Goal: Task Accomplishment & Management: Manage account settings

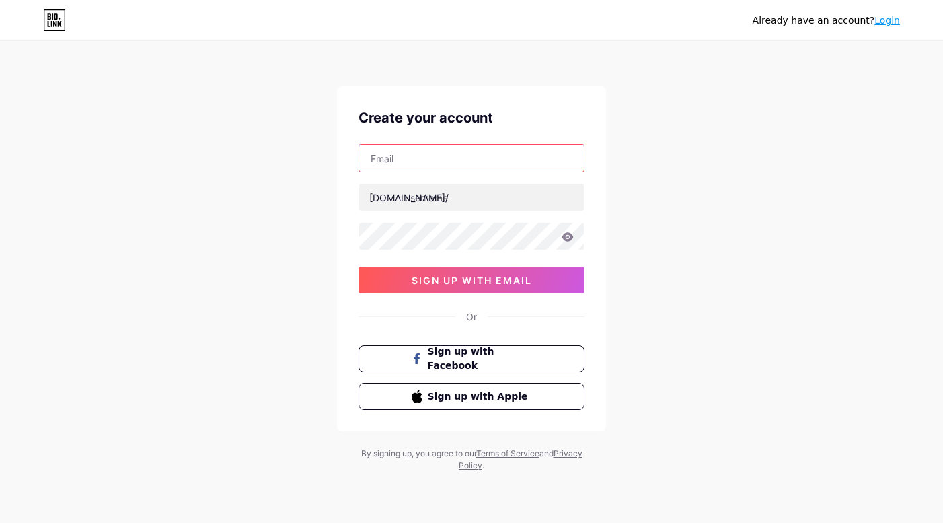
click at [484, 163] on input "text" at bounding box center [471, 158] width 225 height 27
type input "K"
type input "[EMAIL_ADDRESS][DOMAIN_NAME]"
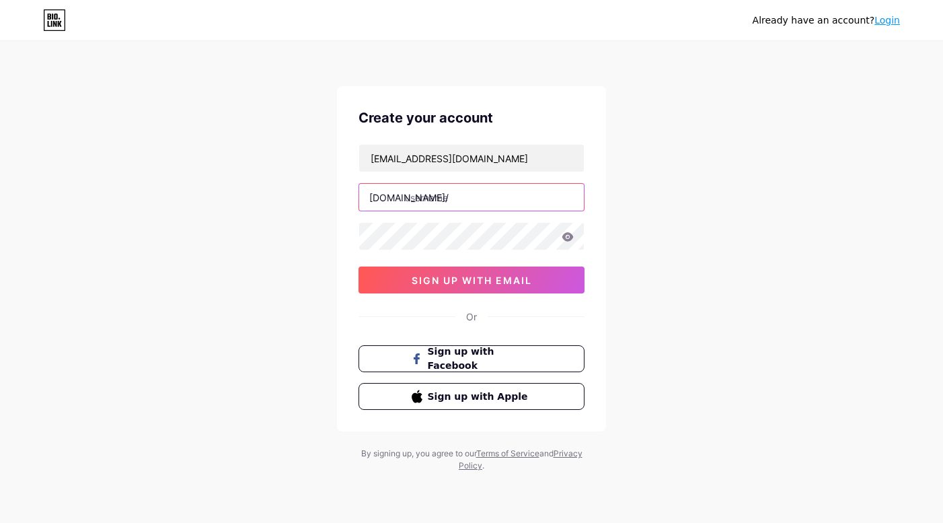
click at [484, 186] on input "text" at bounding box center [471, 197] width 225 height 27
type input "[PERSON_NAME]"
click at [645, 196] on div "Already have an account? Login Create your account [EMAIL_ADDRESS][DOMAIN_NAME]…" at bounding box center [471, 257] width 943 height 515
click at [486, 191] on input "[PERSON_NAME]" at bounding box center [471, 197] width 225 height 27
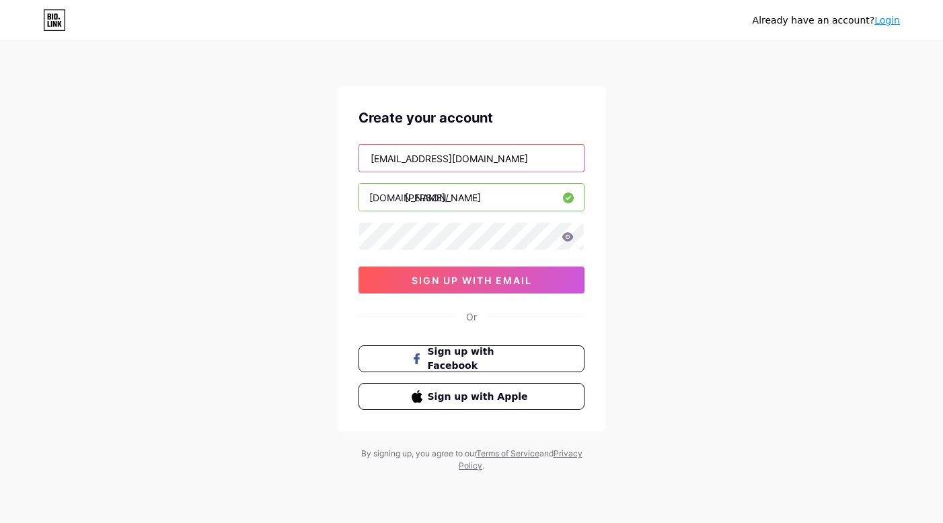
click at [489, 158] on input "[EMAIL_ADDRESS][DOMAIN_NAME]" at bounding box center [471, 158] width 225 height 27
type input "K"
click at [461, 159] on input "[PERSON_NAME]" at bounding box center [471, 158] width 225 height 27
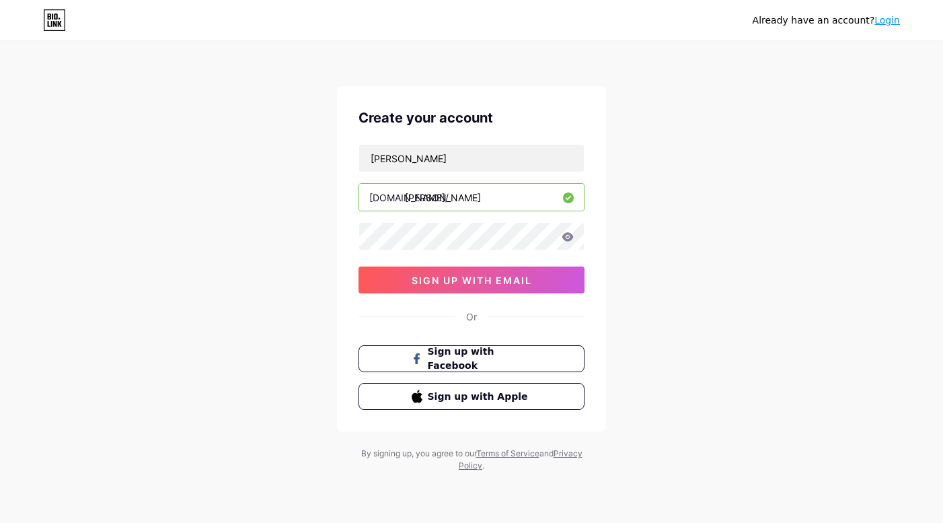
click at [408, 173] on div "[PERSON_NAME] [DOMAIN_NAME]/ [PERSON_NAME] sign up with email" at bounding box center [472, 218] width 226 height 149
click at [425, 157] on input "[PERSON_NAME]" at bounding box center [471, 158] width 225 height 27
type input "[EMAIL_ADDRESS][DOMAIN_NAME]"
click at [563, 236] on icon at bounding box center [568, 236] width 12 height 9
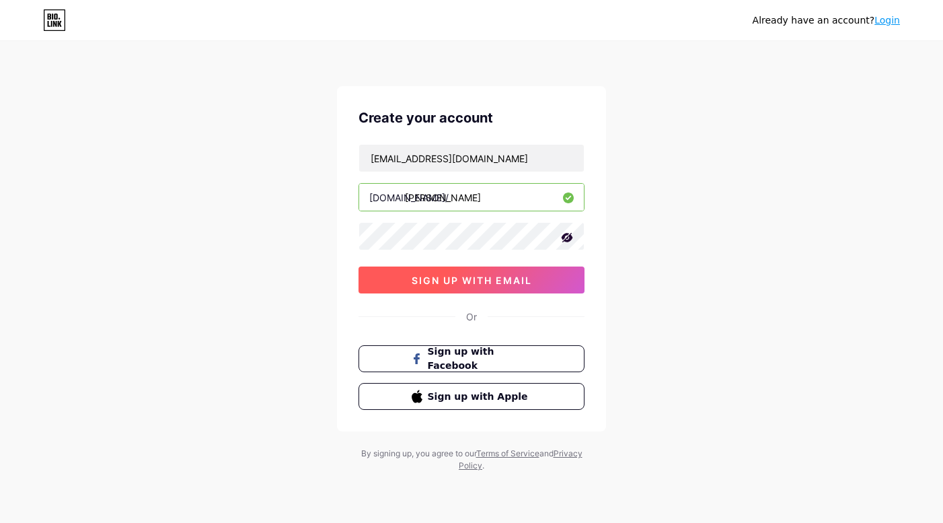
click at [538, 276] on button "sign up with email" at bounding box center [472, 279] width 226 height 27
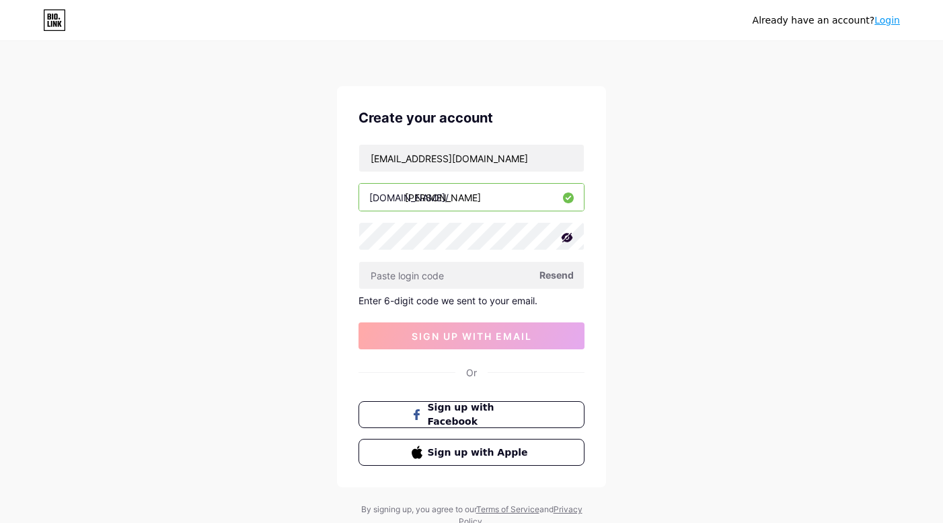
click at [469, 203] on input "[PERSON_NAME]" at bounding box center [471, 197] width 225 height 27
type input "ketllypropel"
click at [486, 279] on input "text" at bounding box center [471, 275] width 225 height 27
paste input "618659"
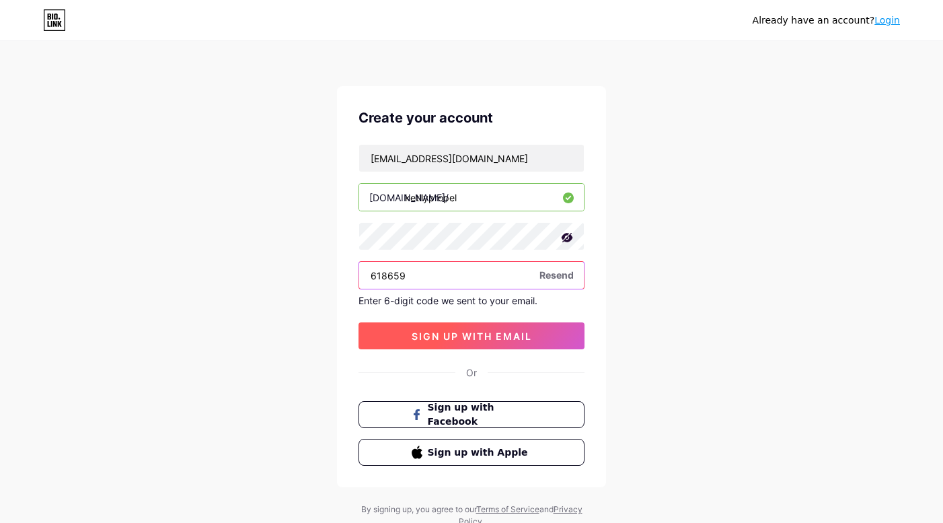
type input "618659"
click at [491, 333] on span "sign up with email" at bounding box center [472, 335] width 120 height 11
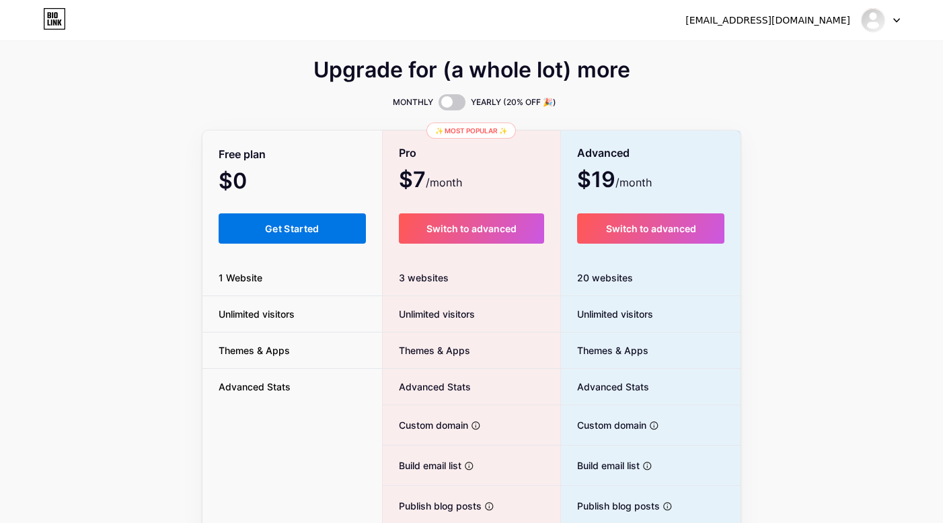
click at [291, 227] on span "Get Started" at bounding box center [292, 228] width 55 height 11
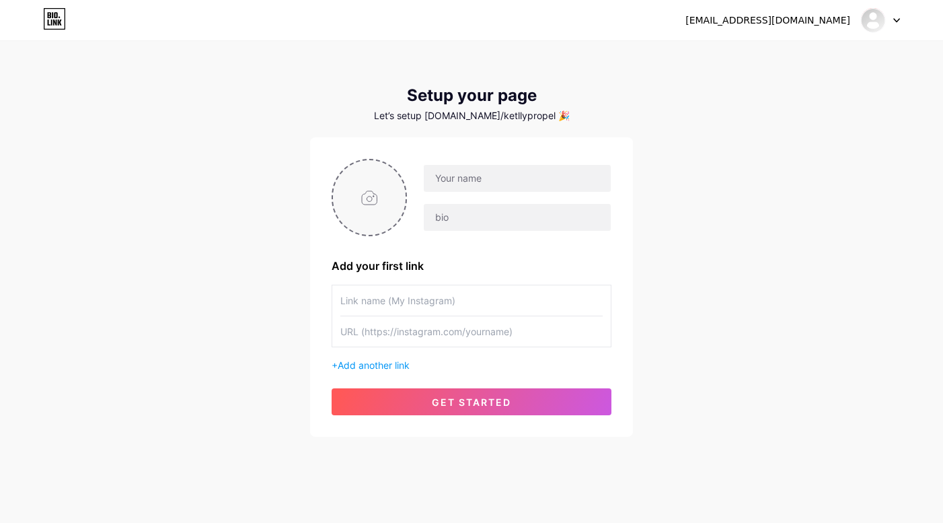
click at [384, 178] on input "file" at bounding box center [369, 197] width 73 height 75
type input "C:\fakepath\1690683787643.jpeg"
click at [469, 176] on input "text" at bounding box center [517, 178] width 187 height 27
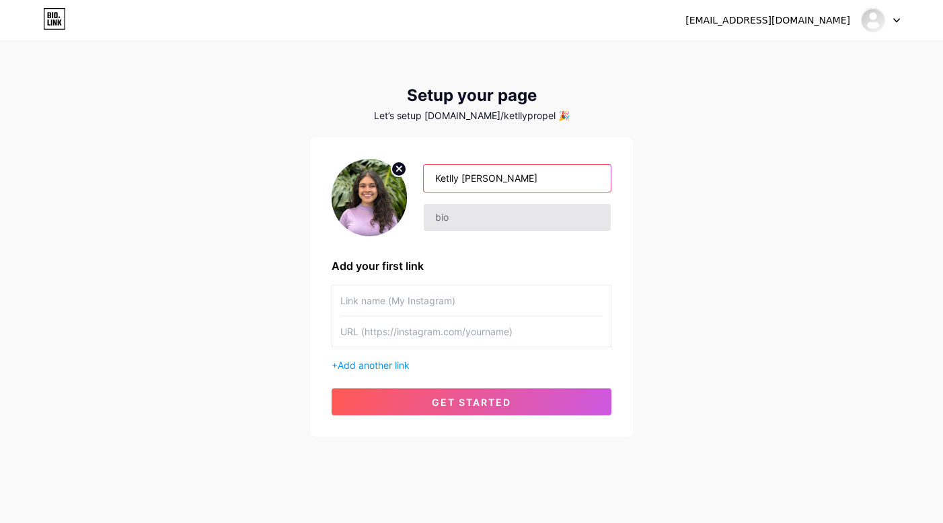
type input "Ketlly [PERSON_NAME]"
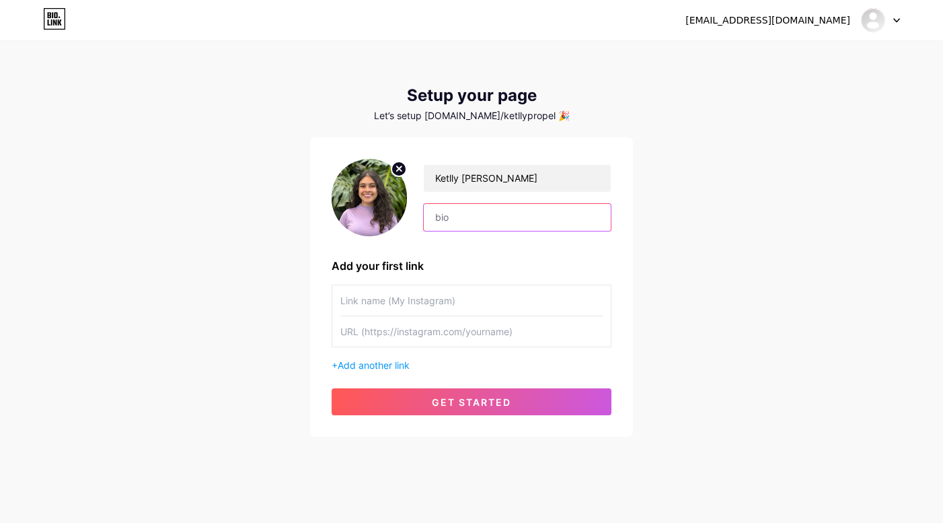
click at [453, 215] on input "text" at bounding box center [517, 217] width 187 height 27
paste input "Learning Experience Officer"
type input "Learning Experience Officer"
click at [458, 313] on input "text" at bounding box center [471, 300] width 262 height 30
click at [439, 326] on input "text" at bounding box center [471, 331] width 262 height 30
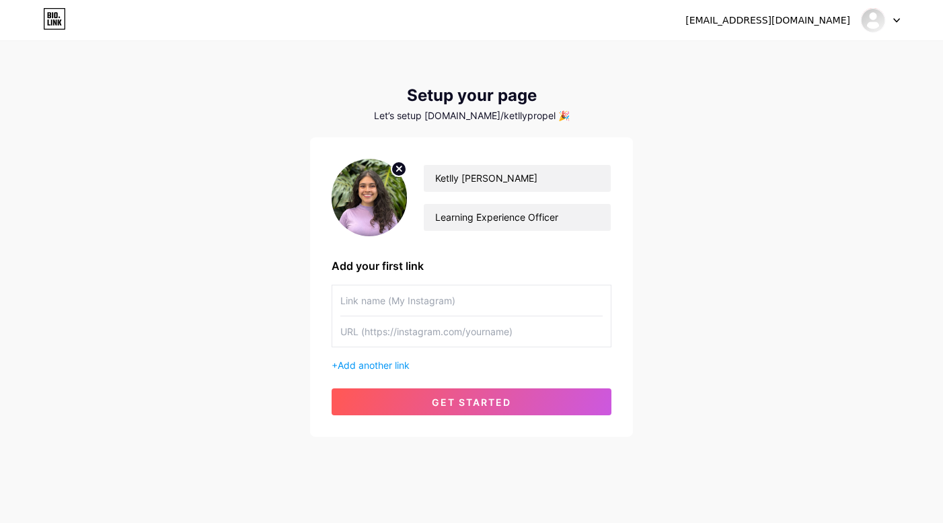
paste input "[URL][DOMAIN_NAME]"
type input "[URL][DOMAIN_NAME]"
click at [456, 298] on input "text" at bounding box center [471, 300] width 262 height 30
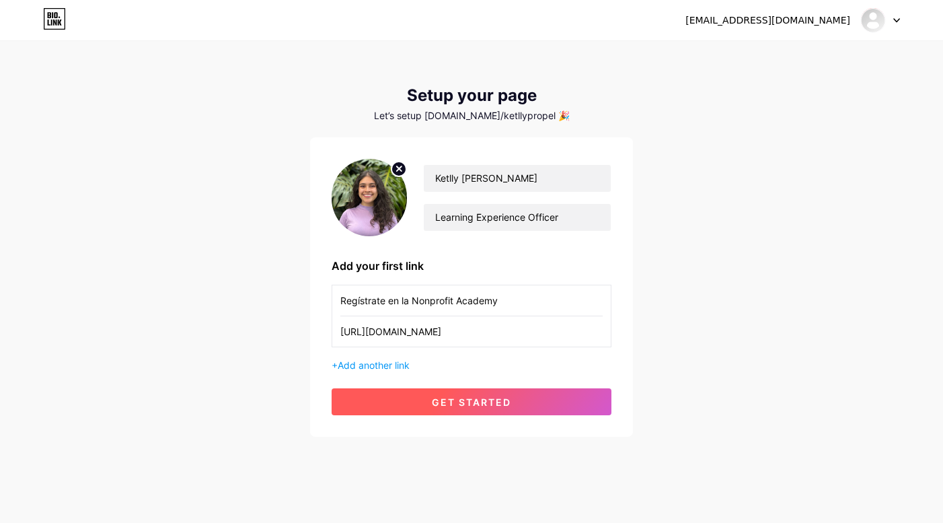
type input "Regístrate en la Nonprofit Academy"
click at [429, 405] on button "get started" at bounding box center [472, 401] width 280 height 27
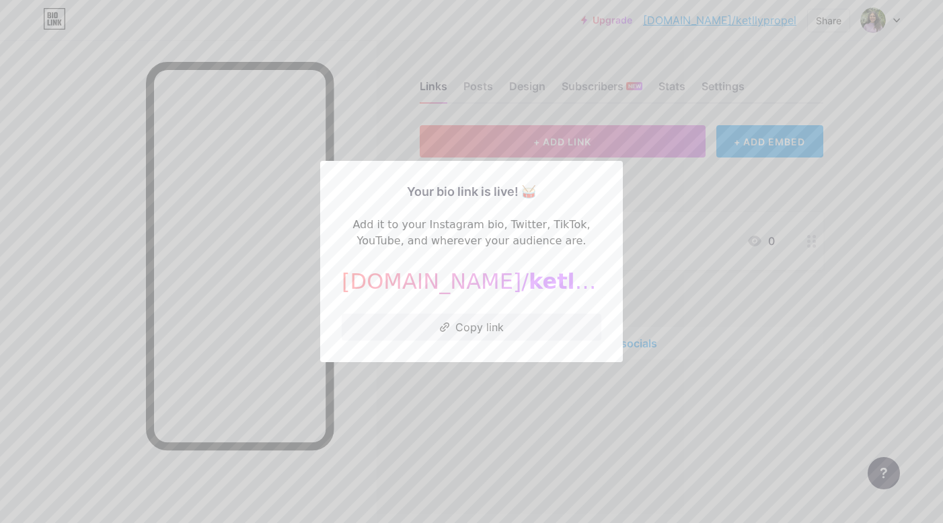
click at [568, 401] on div at bounding box center [471, 261] width 943 height 523
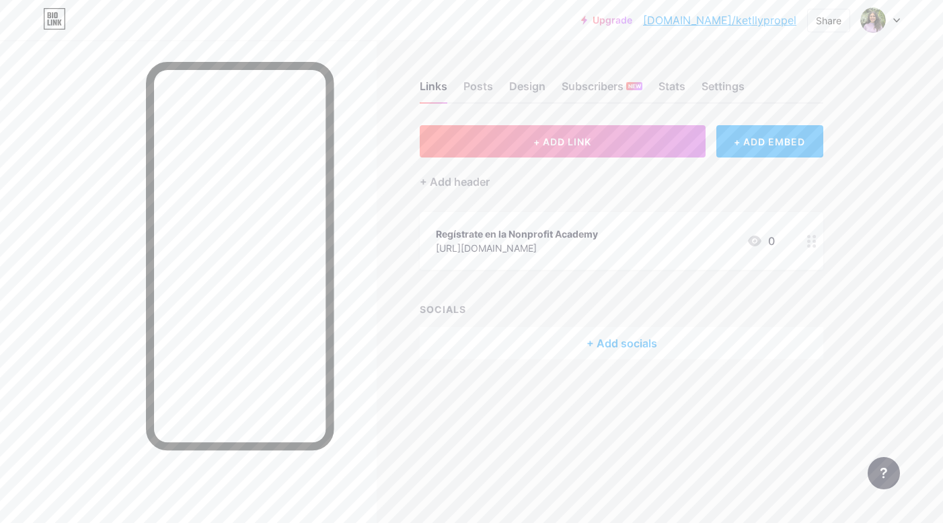
click at [687, 83] on div "Links Posts Design Subscribers NEW Stats Settings" at bounding box center [622, 80] width 404 height 47
click at [722, 85] on div "Settings" at bounding box center [723, 90] width 43 height 24
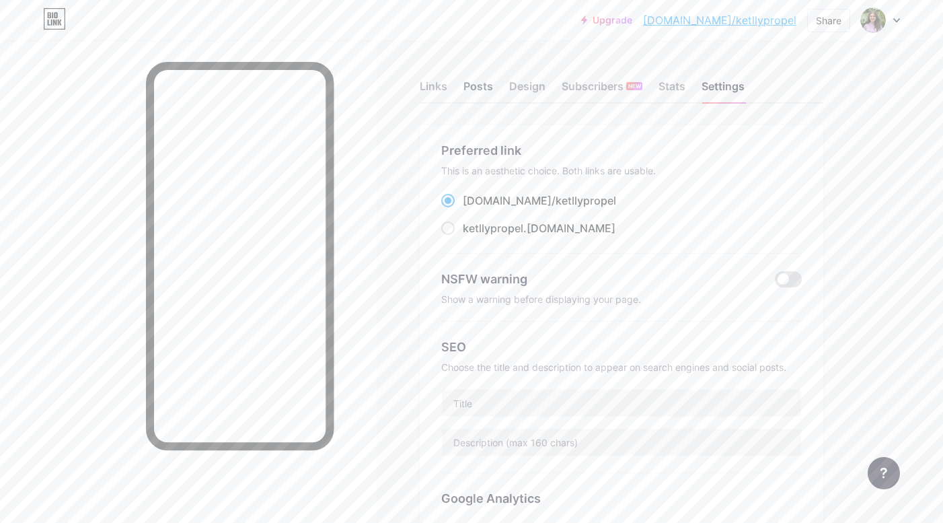
click at [485, 90] on div "Posts" at bounding box center [479, 90] width 30 height 24
click at [439, 85] on div "Links" at bounding box center [434, 90] width 28 height 24
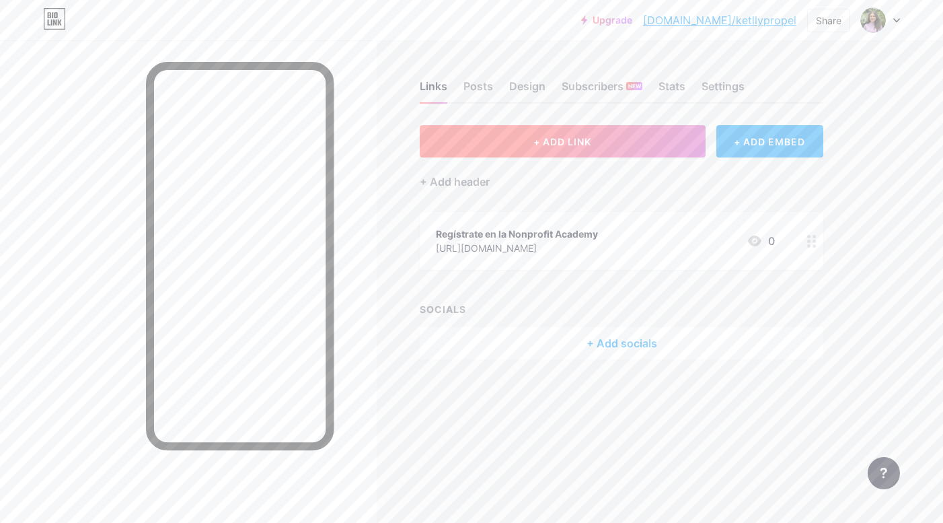
click at [541, 143] on span "+ ADD LINK" at bounding box center [563, 141] width 58 height 11
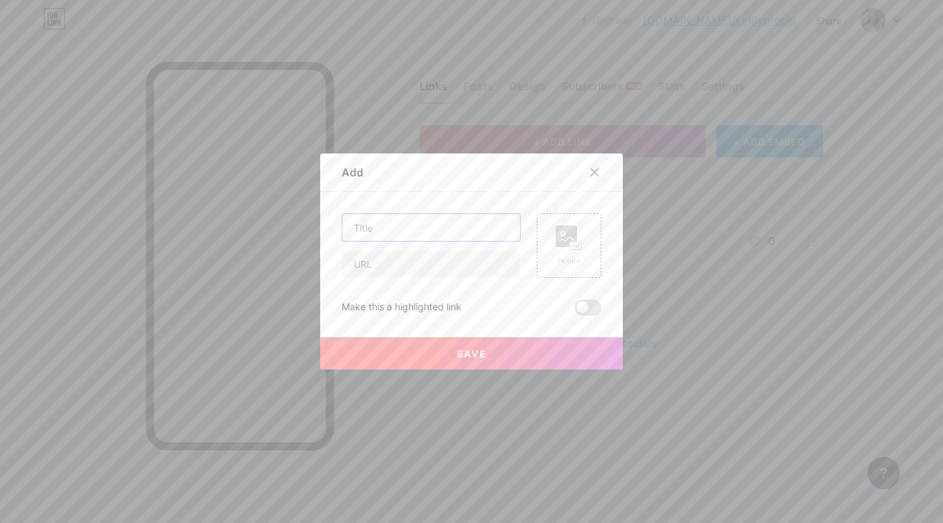
click at [386, 225] on input "text" at bounding box center [431, 227] width 178 height 27
type input "Contáctame"
click at [478, 270] on input "text" at bounding box center [431, 263] width 178 height 27
paste input "[DOMAIN_NAME]/qr08pq"
type input "[DOMAIN_NAME]/qr08pq"
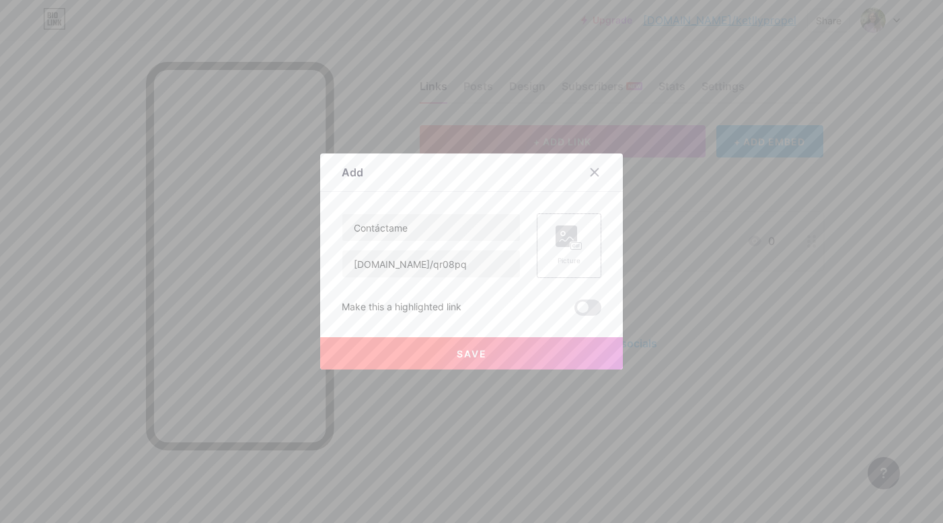
click at [561, 246] on rect at bounding box center [567, 236] width 22 height 22
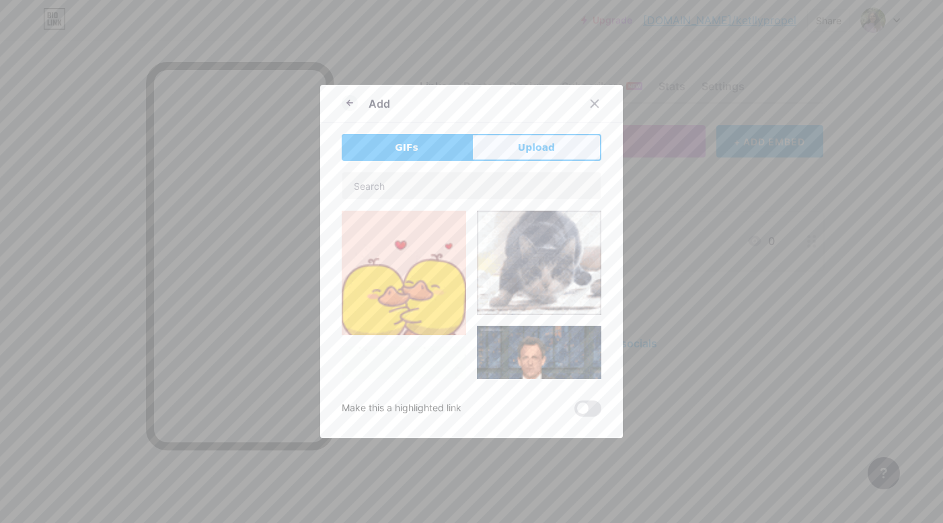
click at [536, 139] on button "Upload" at bounding box center [537, 147] width 130 height 27
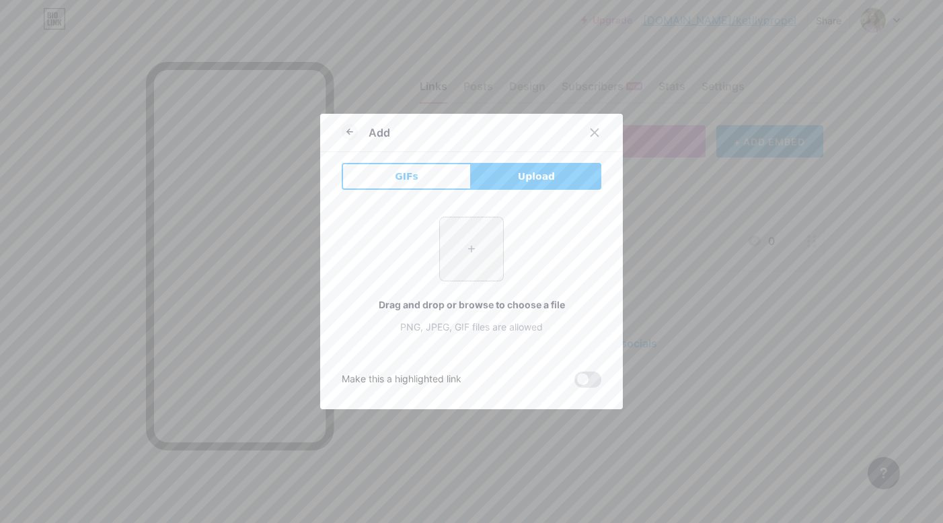
click at [443, 253] on input "file" at bounding box center [471, 248] width 63 height 63
type input "C:\fakepath\h4EbHghVHRCkPfdPMLBIBZr86mdTgCTF.png"
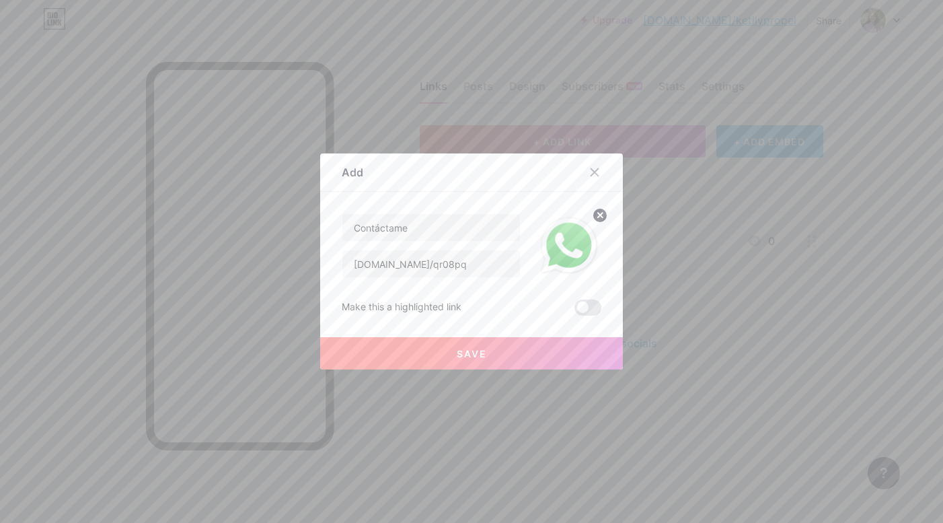
click at [601, 364] on button "Save" at bounding box center [471, 353] width 303 height 32
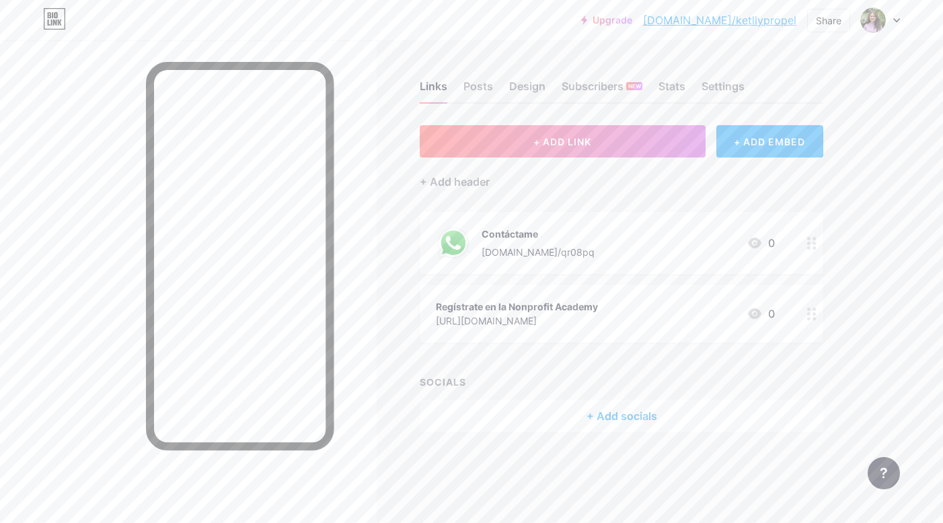
click at [591, 299] on div "Regístrate en la Nonprofit Academy" at bounding box center [517, 306] width 162 height 14
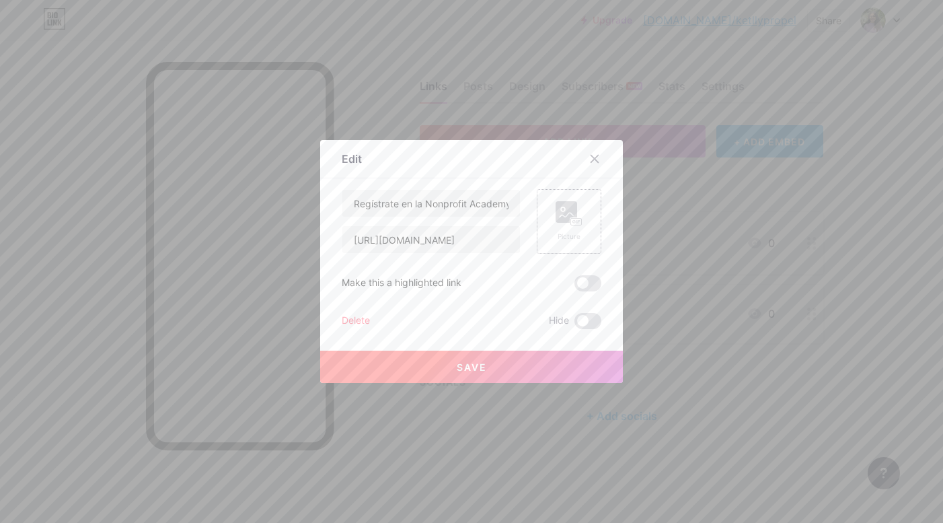
click at [580, 234] on div "Picture" at bounding box center [569, 236] width 27 height 10
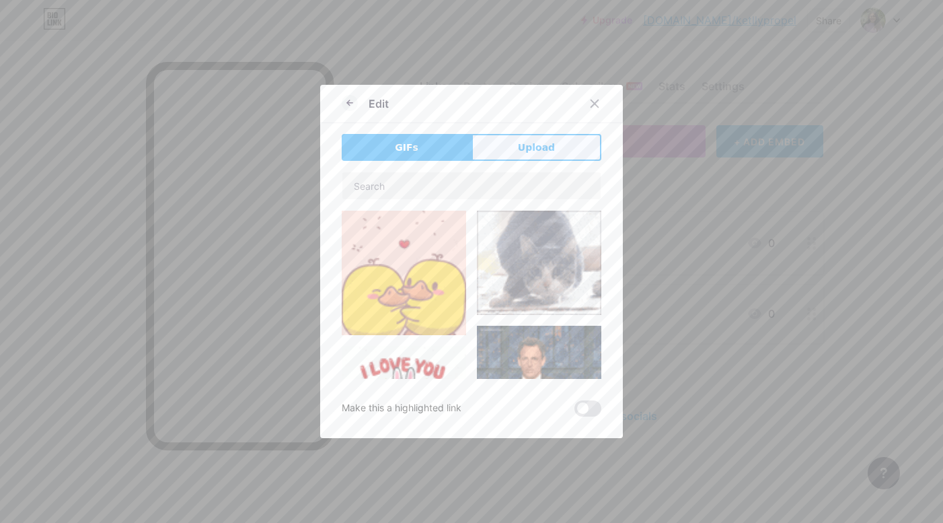
click at [549, 141] on span "Upload" at bounding box center [536, 148] width 37 height 14
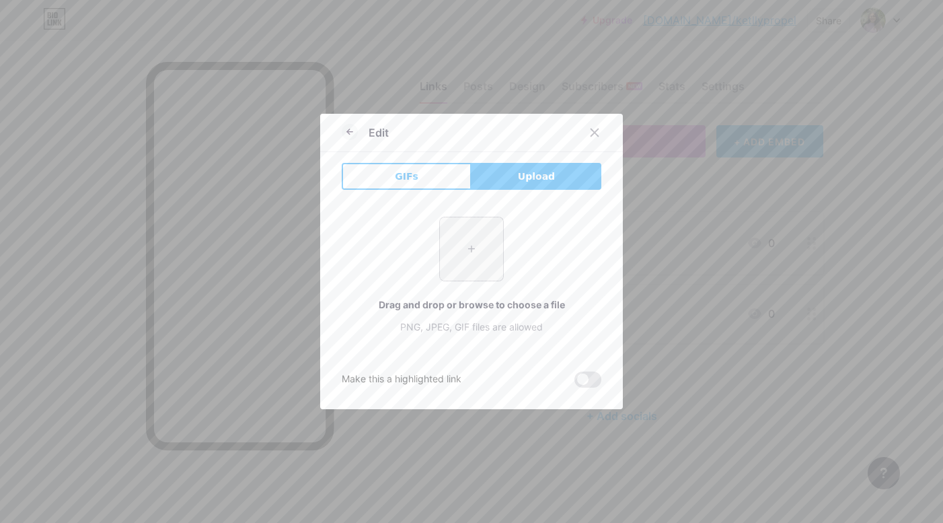
click at [470, 250] on input "file" at bounding box center [471, 248] width 63 height 63
type input "C:\fakepath\Gk2CK5icoRIjA4WCWJAtw3KJaPAnvO01.png"
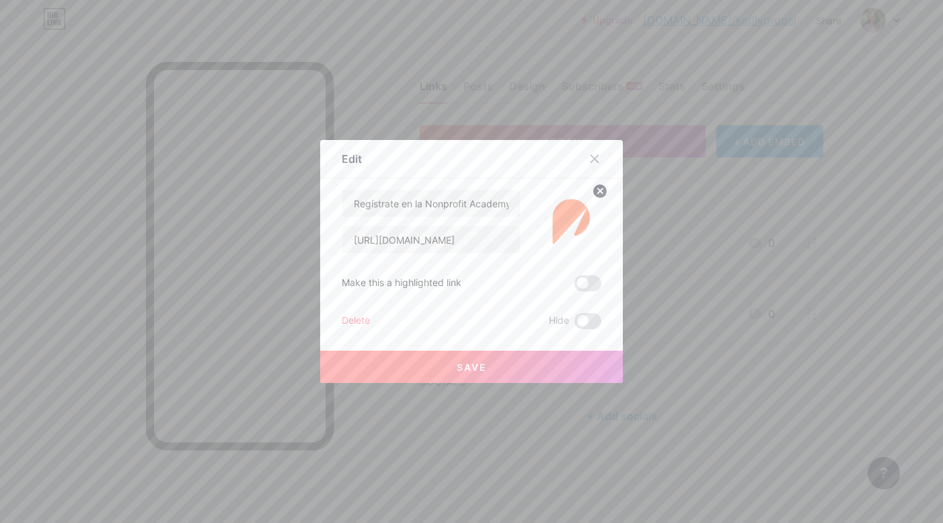
click at [615, 379] on button "Save" at bounding box center [471, 367] width 303 height 32
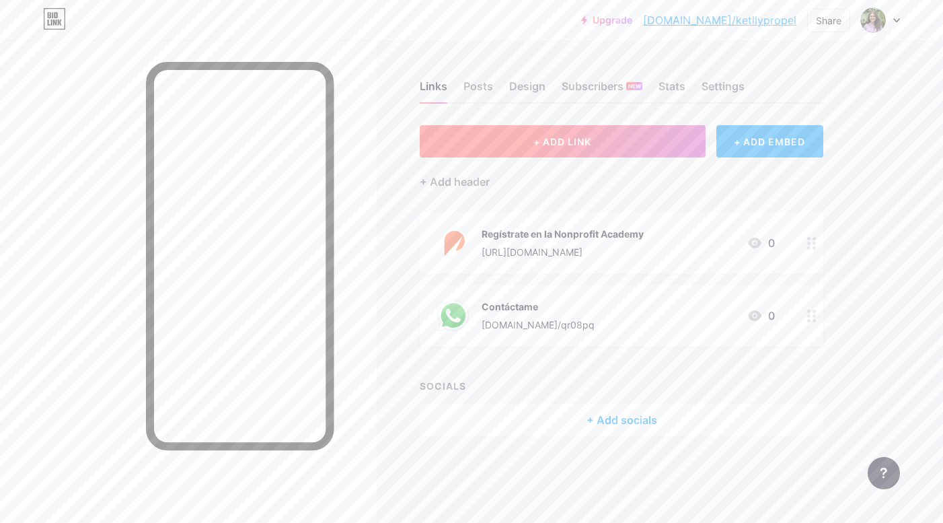
click at [562, 143] on span "+ ADD LINK" at bounding box center [563, 141] width 58 height 11
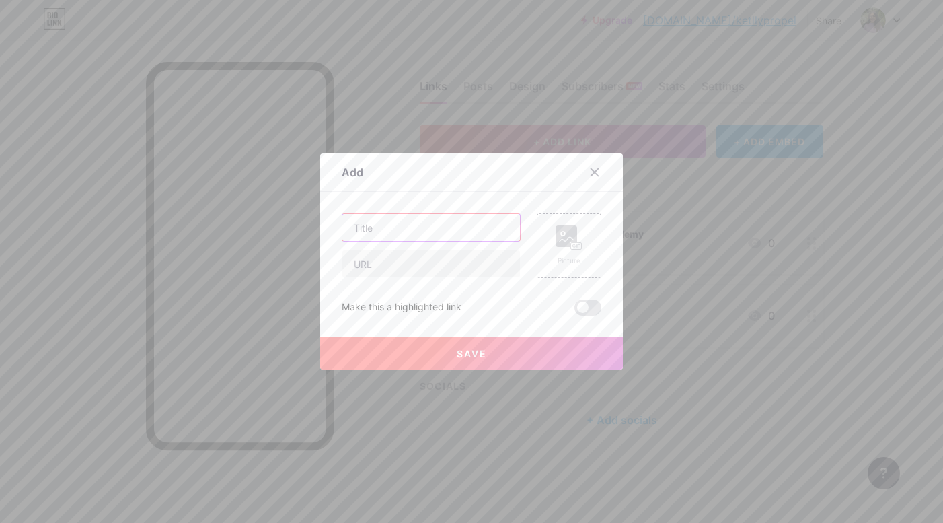
click at [439, 225] on input "text" at bounding box center [431, 227] width 178 height 27
type input "c"
type input "[EMAIL_ADDRESS][DOMAIN_NAME]"
type input "K"
type input "l"
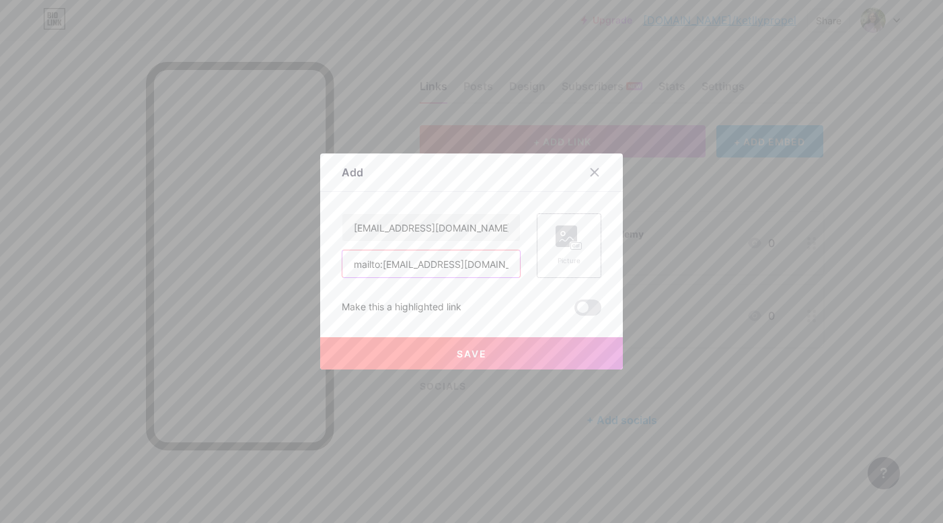
type input "mailto:[EMAIL_ADDRESS][DOMAIN_NAME]"
click at [567, 231] on rect at bounding box center [567, 236] width 22 height 22
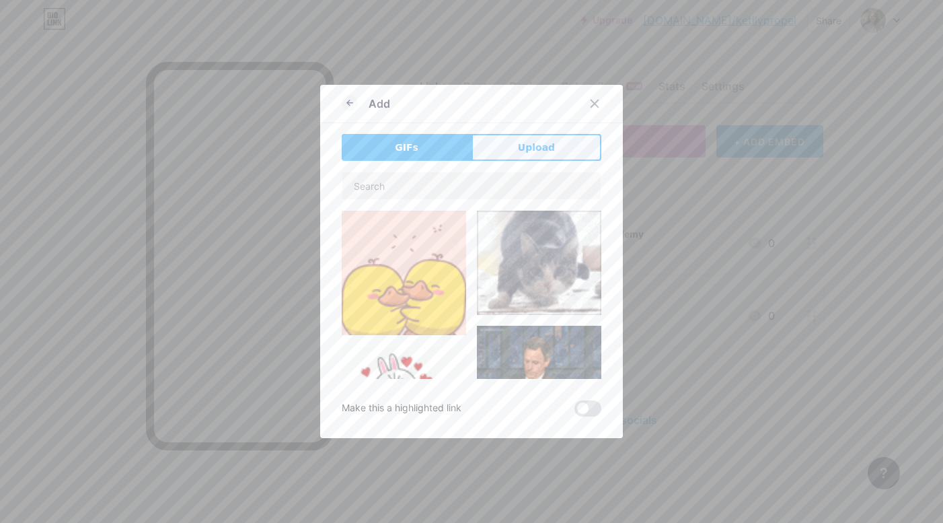
click at [513, 139] on button "Upload" at bounding box center [537, 147] width 130 height 27
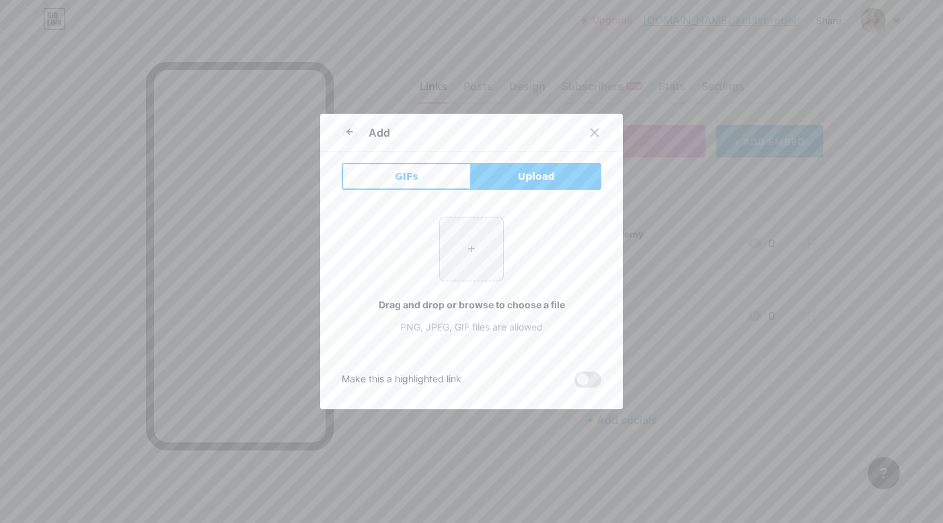
click at [491, 235] on input "file" at bounding box center [471, 248] width 63 height 63
type input "C:\fakepath\KGDJLsBrSDiTASYv7Gvfe4oeptqZbH06.png"
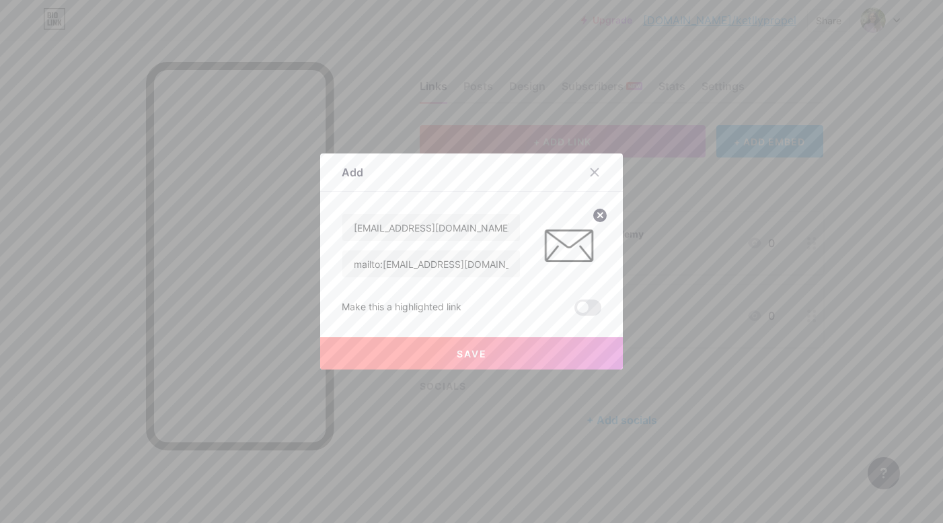
click at [516, 351] on button "Save" at bounding box center [471, 353] width 303 height 32
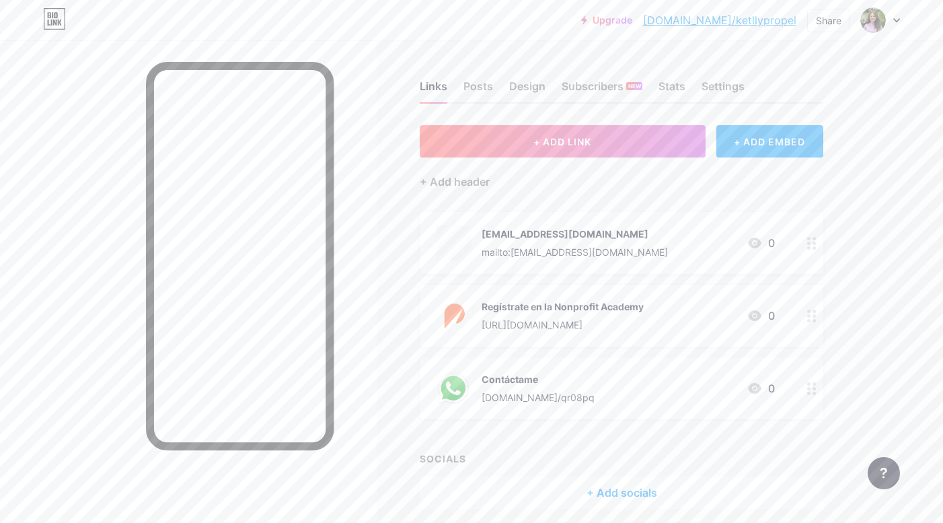
click at [505, 256] on div "mailto:[EMAIL_ADDRESS][DOMAIN_NAME]" at bounding box center [575, 252] width 186 height 14
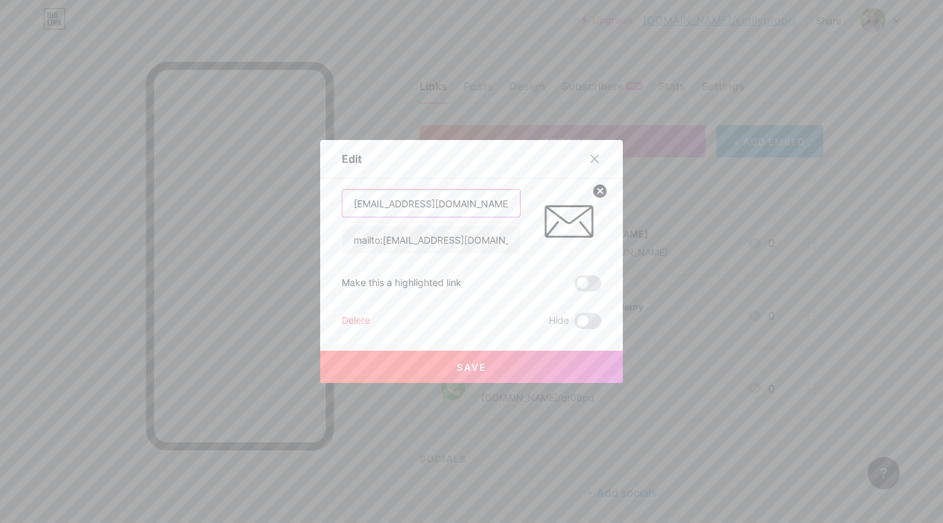
click at [361, 207] on input "[EMAIL_ADDRESS][DOMAIN_NAME]" at bounding box center [431, 203] width 178 height 27
type input "[EMAIL_ADDRESS][DOMAIN_NAME]"
click at [417, 366] on button "Save" at bounding box center [471, 367] width 303 height 32
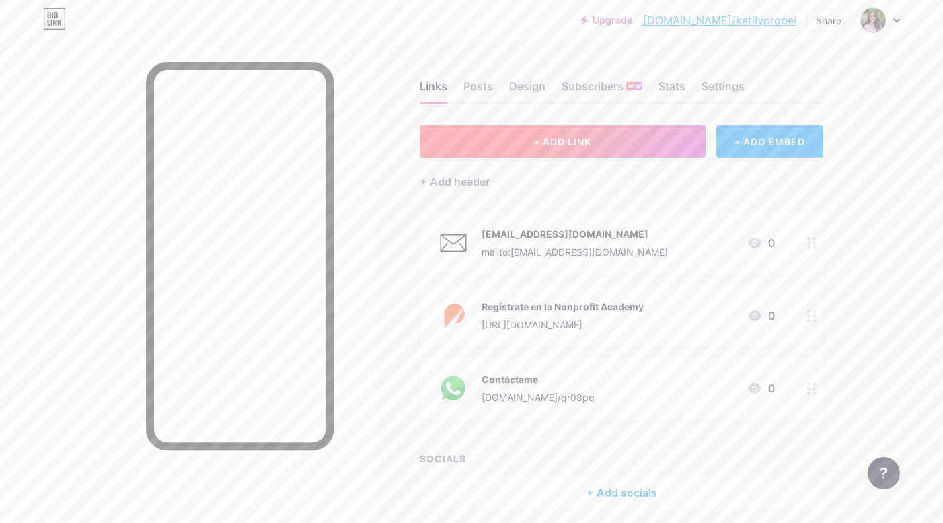
click at [556, 133] on button "+ ADD LINK" at bounding box center [563, 141] width 286 height 32
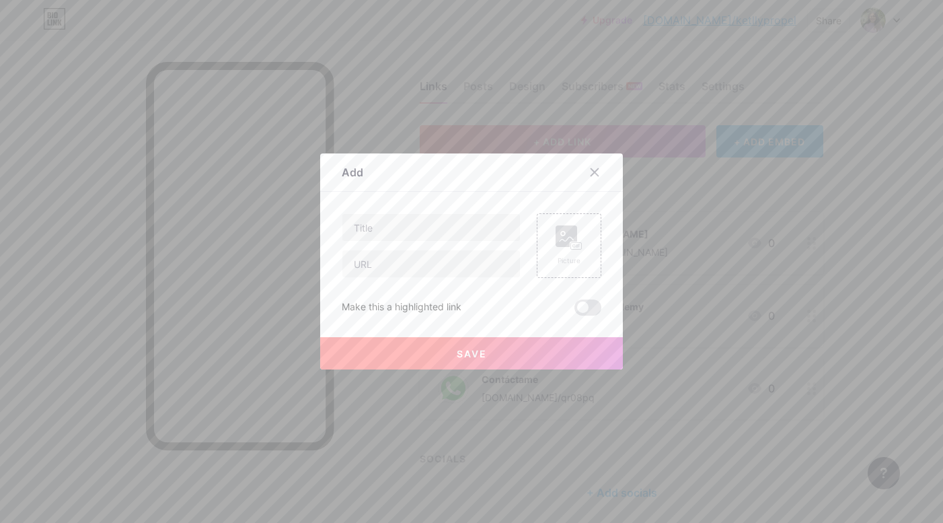
click at [410, 248] on div at bounding box center [431, 245] width 179 height 65
click at [414, 226] on input "text" at bounding box center [431, 227] width 178 height 27
type input "LinkedIn"
paste input "[URL][DOMAIN_NAME][PERSON_NAME]"
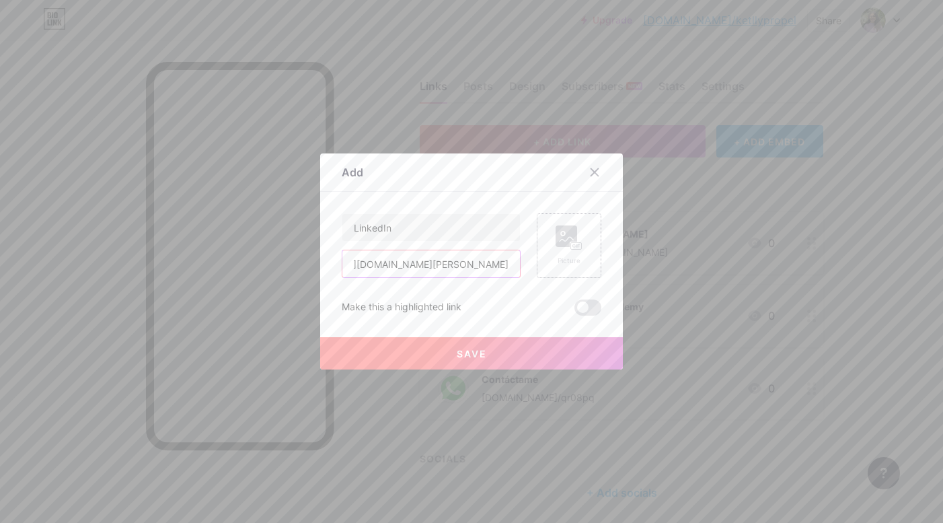
type input "[URL][DOMAIN_NAME][PERSON_NAME]"
click at [575, 246] on icon at bounding box center [569, 237] width 27 height 25
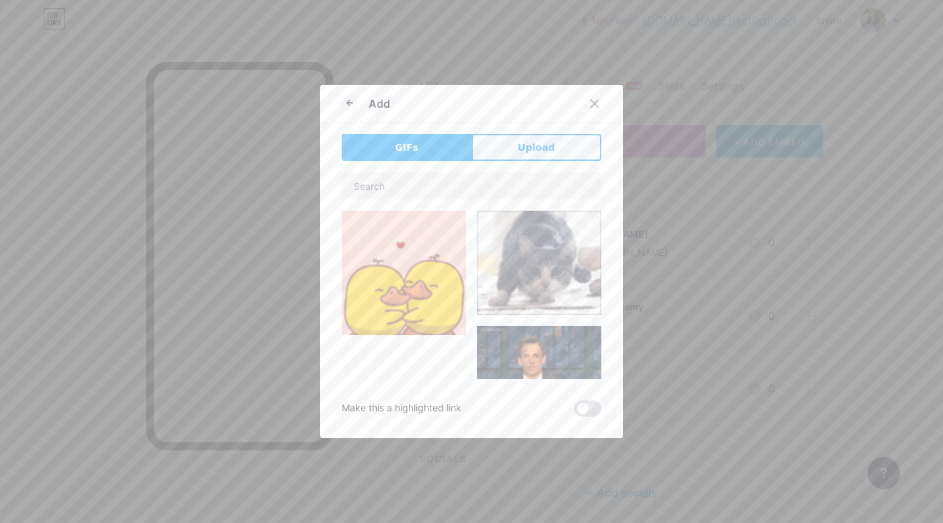
click at [553, 157] on button "Upload" at bounding box center [537, 147] width 130 height 27
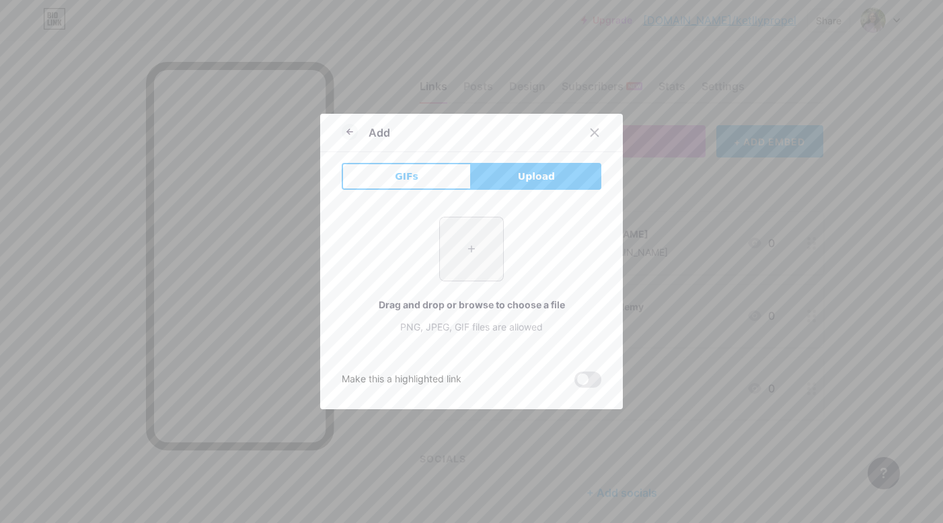
click at [475, 219] on input "file" at bounding box center [471, 248] width 63 height 63
type input "C:\fakepath\fLJdjsFpbZnsP8v1ALyOV9fnsGGVLHcX.png"
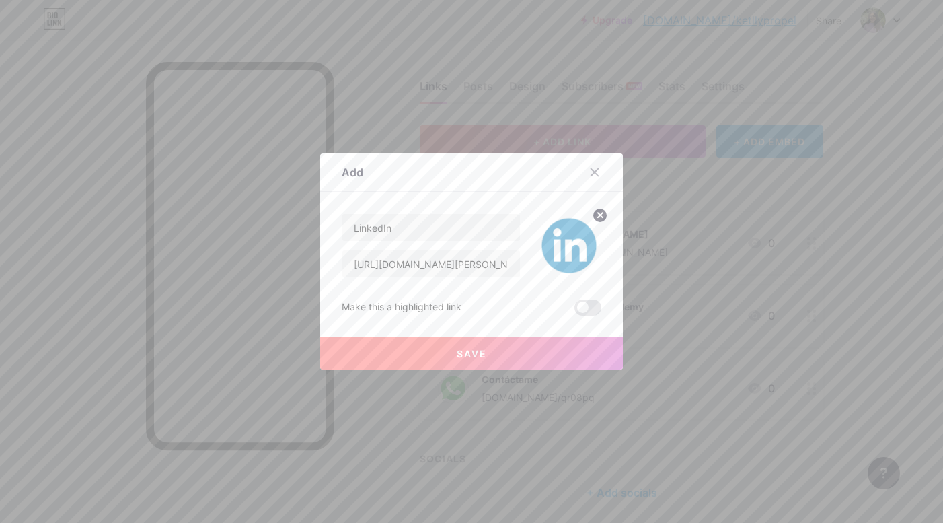
click at [488, 353] on button "Save" at bounding box center [471, 353] width 303 height 32
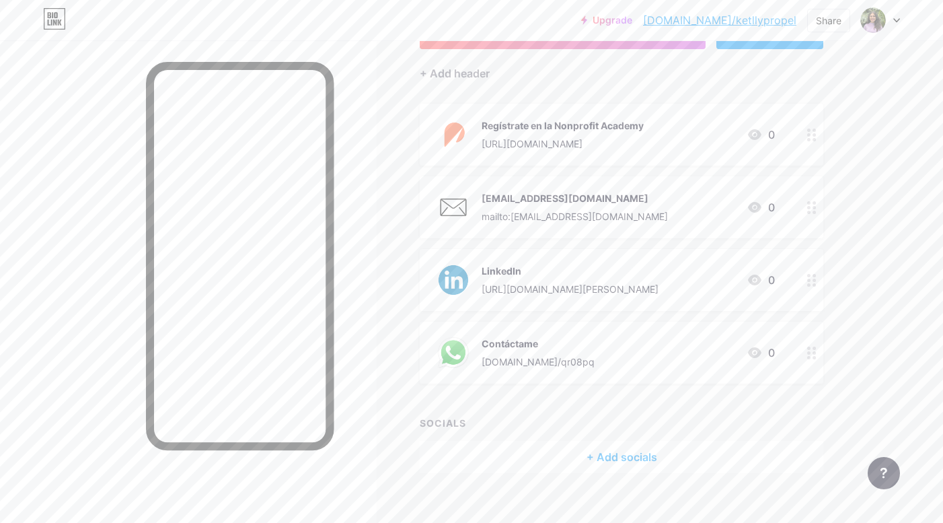
scroll to position [125, 0]
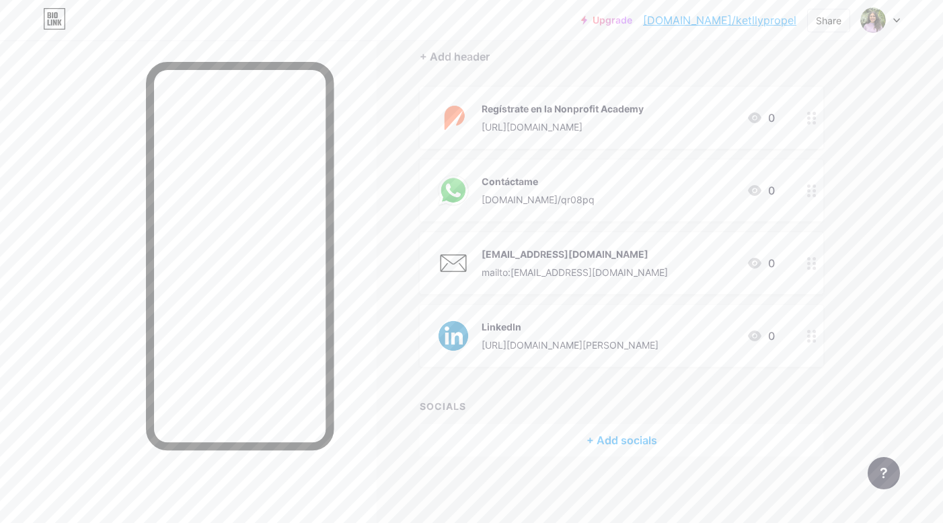
drag, startPoint x: 815, startPoint y: 347, endPoint x: 262, endPoint y: 31, distance: 636.8
click at [580, 445] on div "+ Add socials" at bounding box center [622, 440] width 404 height 32
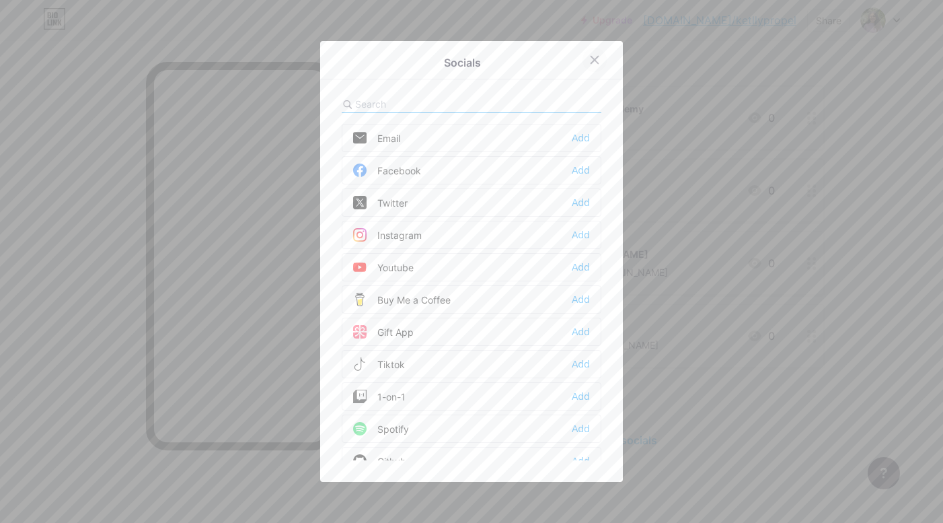
click at [591, 57] on icon at bounding box center [594, 60] width 7 height 7
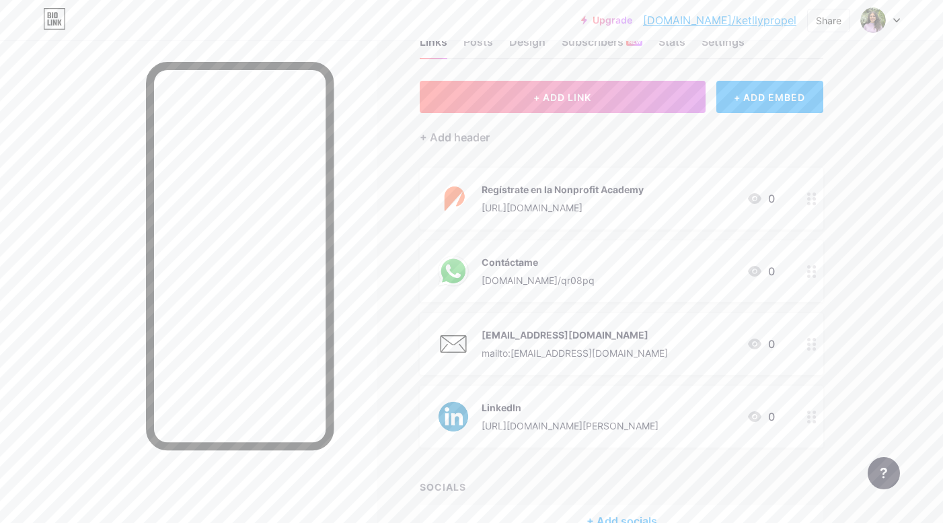
scroll to position [0, 0]
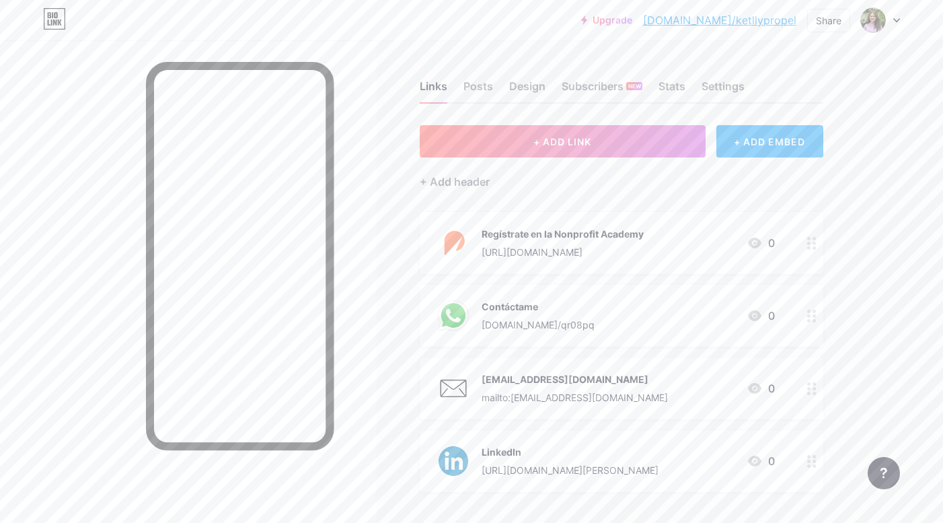
click at [550, 124] on div "Links Posts Design Subscribers NEW Stats Settings + ADD LINK + ADD EMBED + Add …" at bounding box center [440, 344] width 880 height 608
click at [550, 131] on button "+ ADD LINK" at bounding box center [563, 141] width 286 height 32
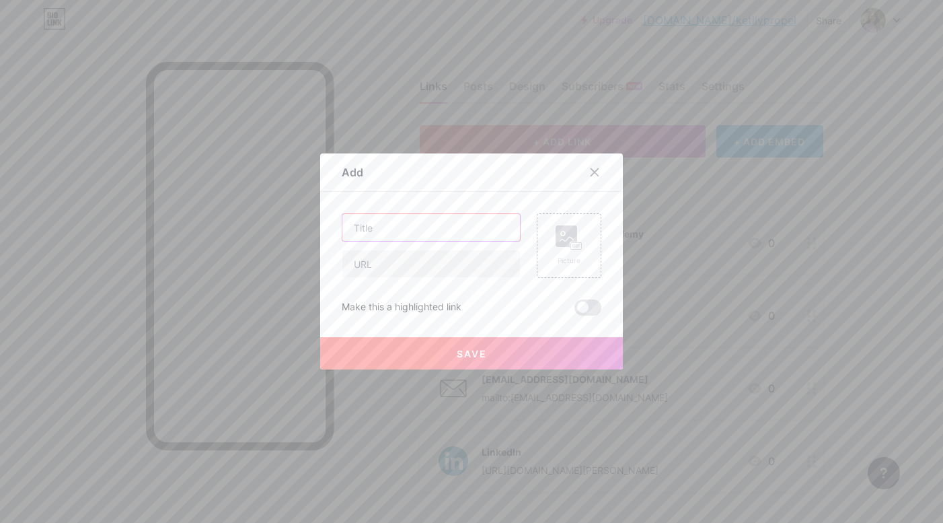
click at [436, 220] on input "text" at bounding box center [431, 227] width 178 height 27
type input "Etiquétanos @wepropelorg"
click at [423, 264] on input "text" at bounding box center [431, 263] width 178 height 27
paste input "[URL][DOMAIN_NAME]"
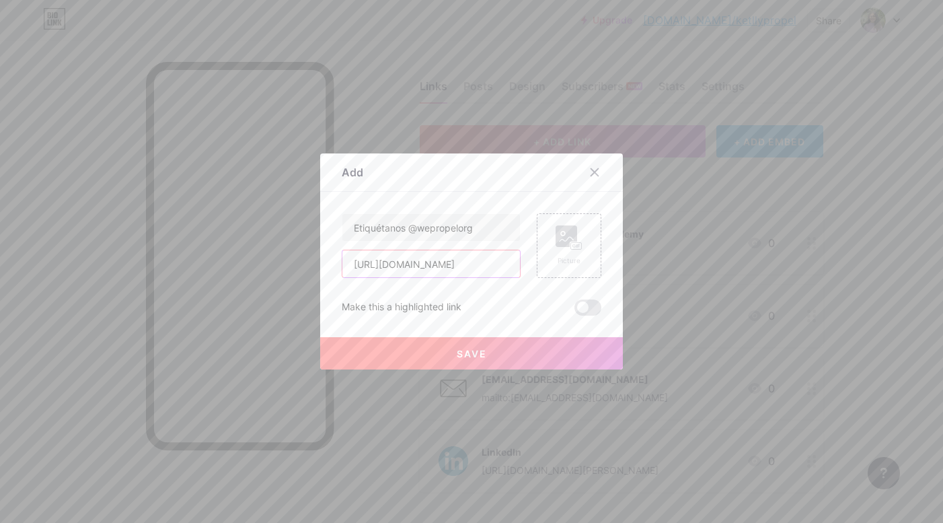
type input "[URL][DOMAIN_NAME]"
click at [413, 345] on button "Save" at bounding box center [471, 353] width 303 height 32
click at [553, 258] on div "Picture" at bounding box center [569, 245] width 65 height 65
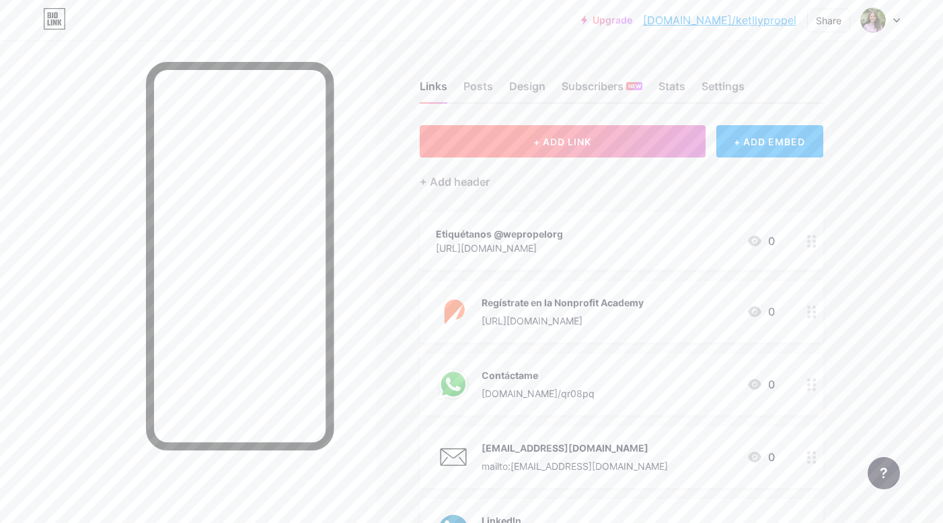
click at [534, 136] on span "+ ADD LINK" at bounding box center [563, 141] width 58 height 11
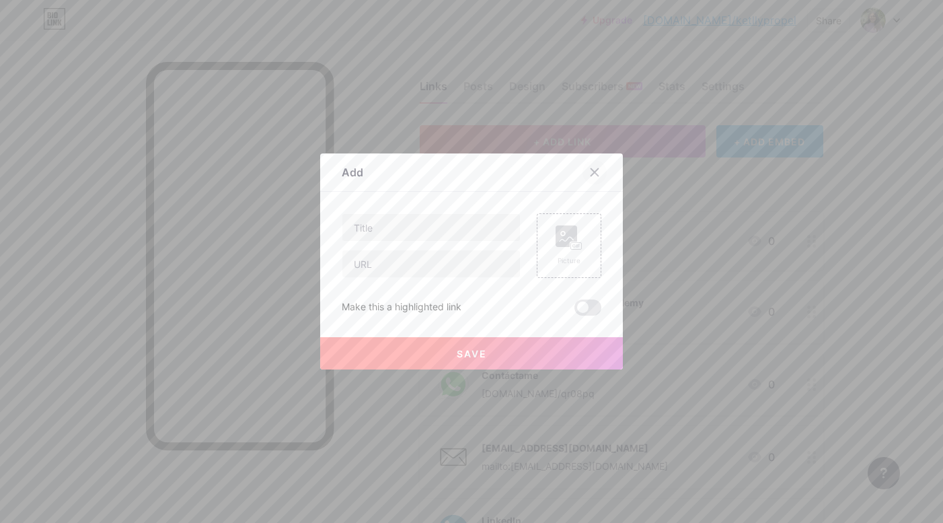
click at [593, 162] on div at bounding box center [595, 172] width 24 height 24
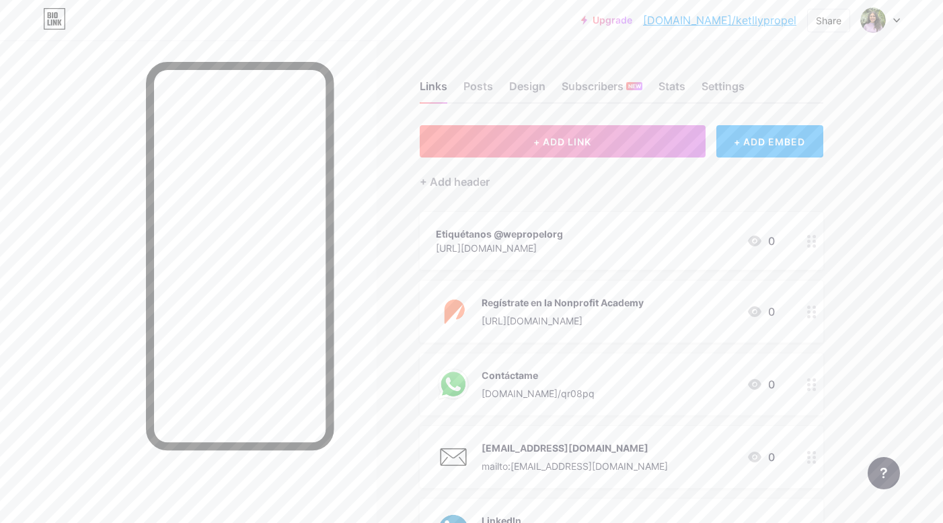
scroll to position [194, 0]
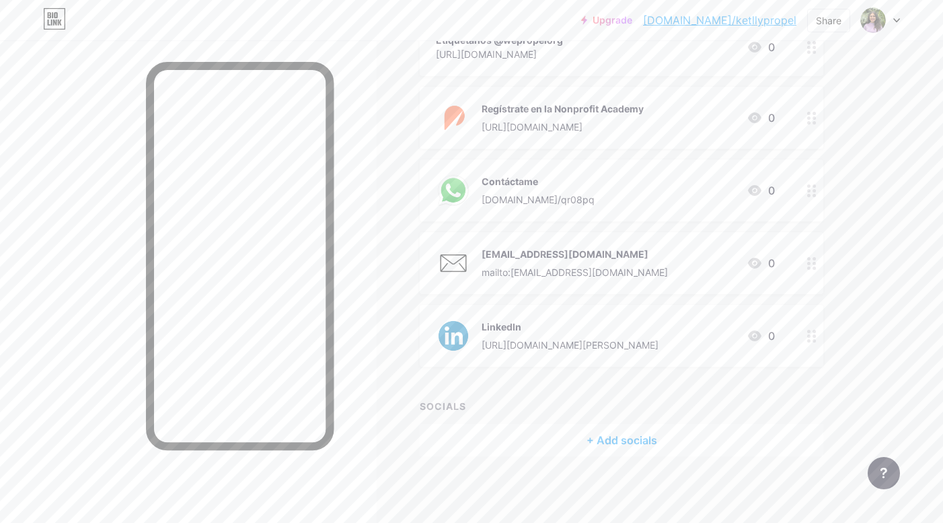
click at [616, 67] on div "Etiquétanos @wepropelorg [URL][DOMAIN_NAME] 0" at bounding box center [622, 47] width 404 height 58
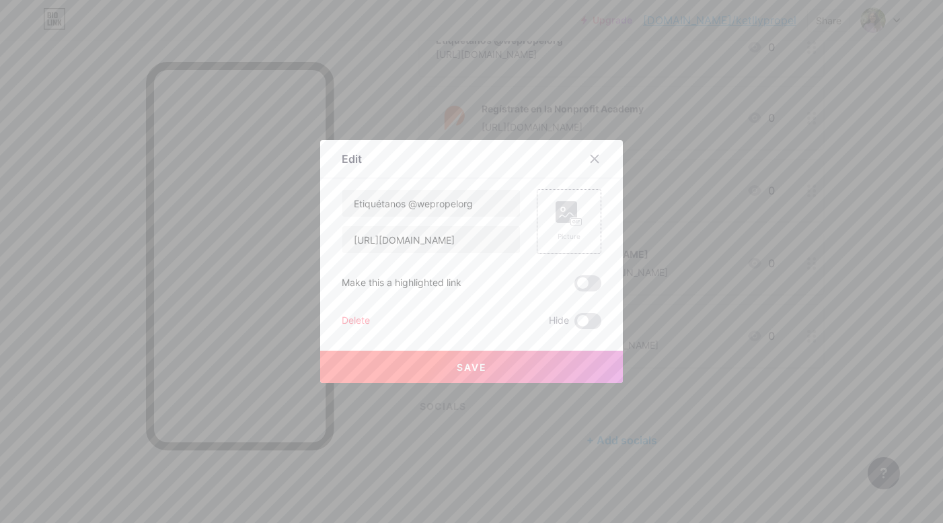
click at [576, 219] on rect at bounding box center [576, 222] width 11 height 7
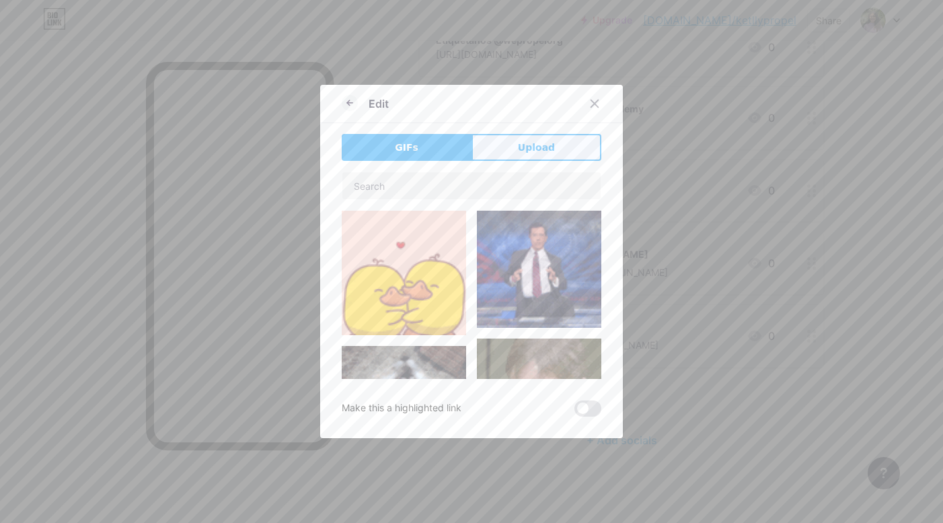
click at [524, 141] on span "Upload" at bounding box center [536, 148] width 37 height 14
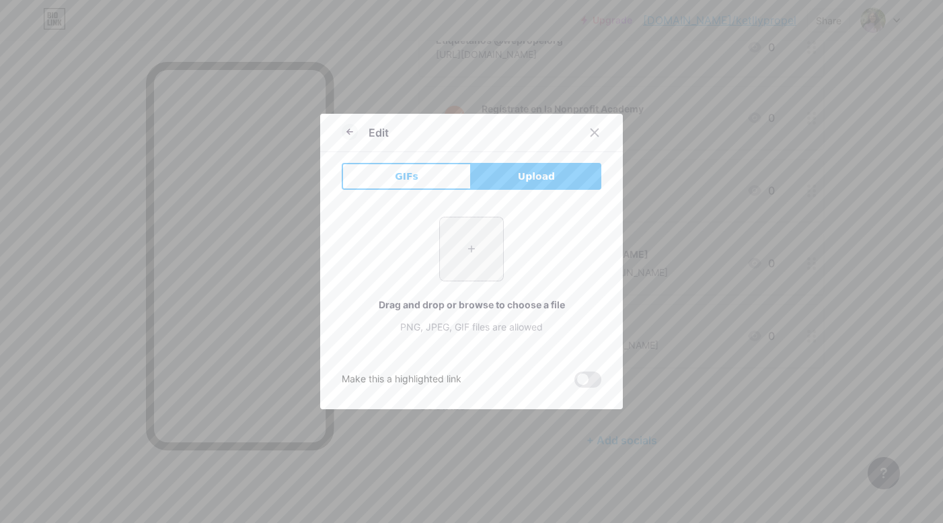
click at [469, 247] on input "file" at bounding box center [471, 248] width 63 height 63
type input "C:\fakepath\ZMDFejm8n5VV2mIej3xGCnRUT9RcOlz7.png"
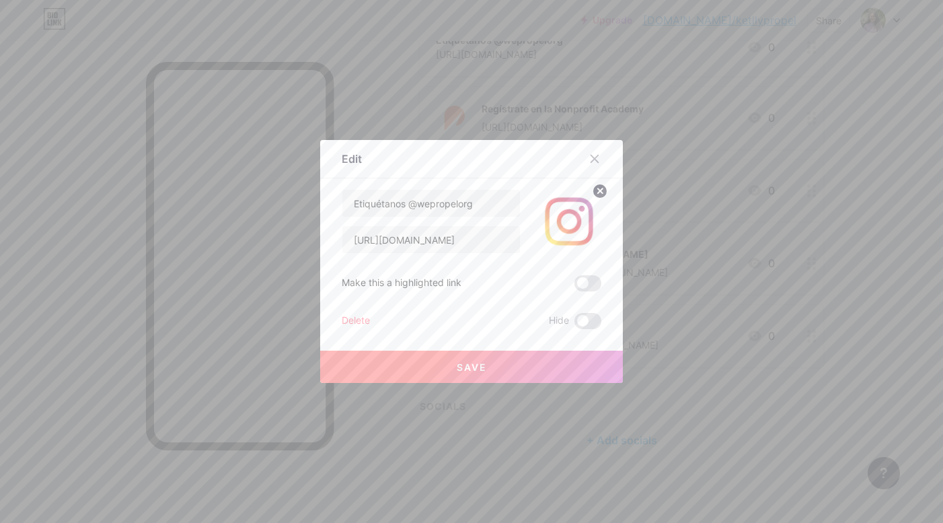
click at [561, 366] on button "Save" at bounding box center [471, 367] width 303 height 32
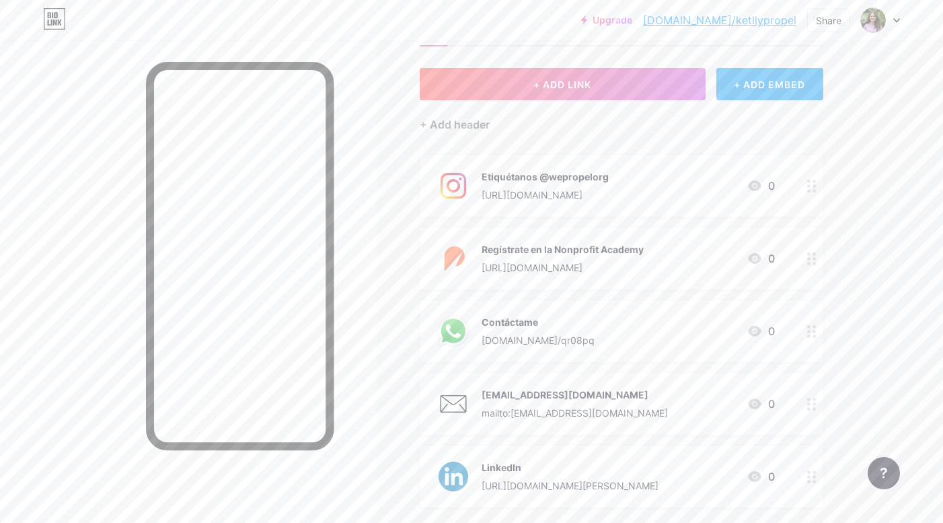
scroll to position [97, 0]
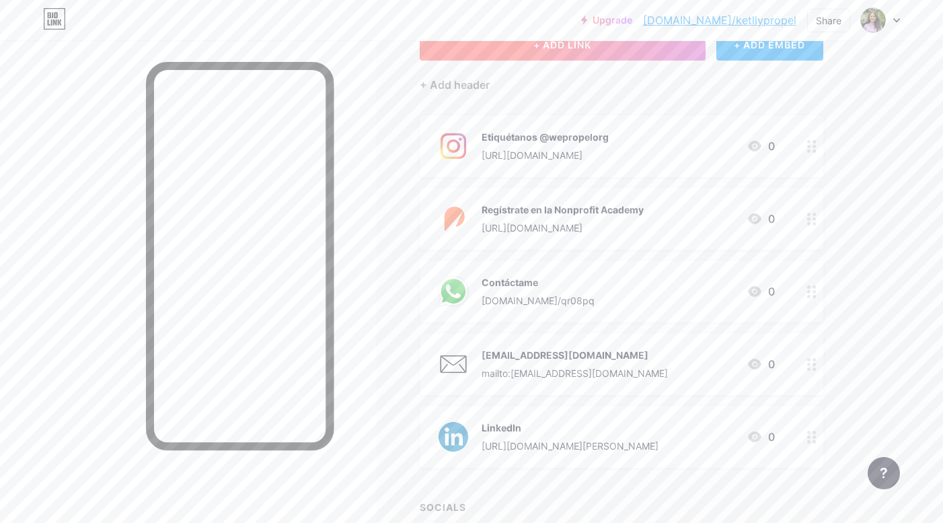
click at [491, 60] on button "+ ADD LINK" at bounding box center [563, 44] width 286 height 32
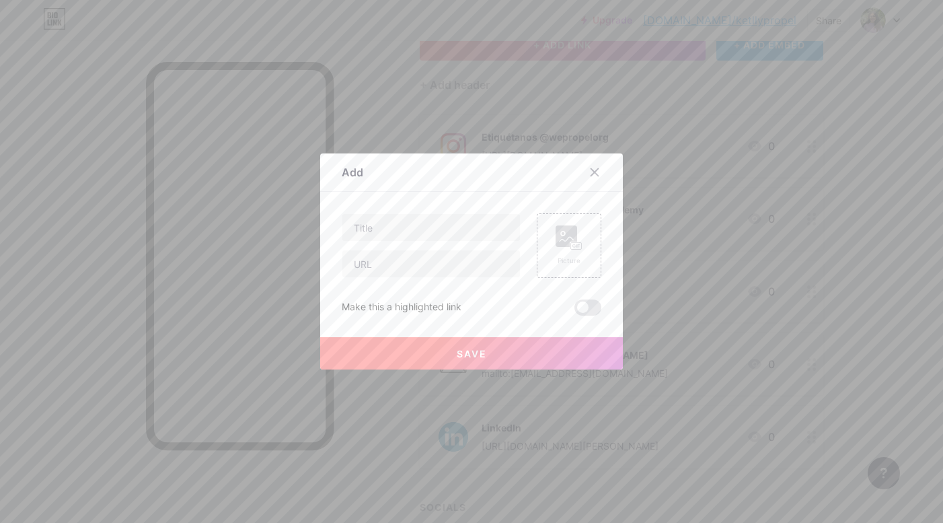
click at [453, 244] on div at bounding box center [431, 245] width 179 height 65
click at [453, 219] on input "text" at bounding box center [431, 227] width 178 height 27
type input "Conoce más de Propel"
click at [456, 270] on input "text" at bounding box center [431, 263] width 178 height 27
paste input "[URL][DOMAIN_NAME]"
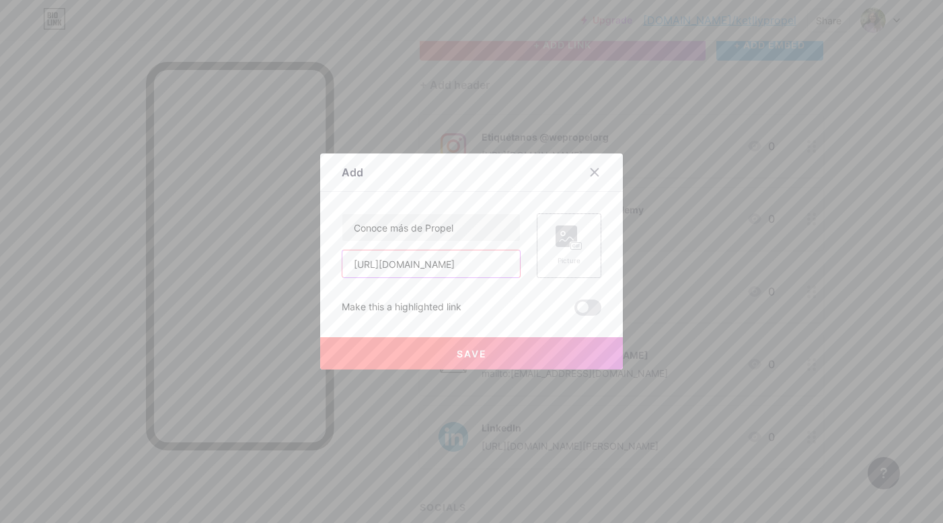
type input "[URL][DOMAIN_NAME]"
click at [594, 222] on div "Picture" at bounding box center [569, 245] width 65 height 65
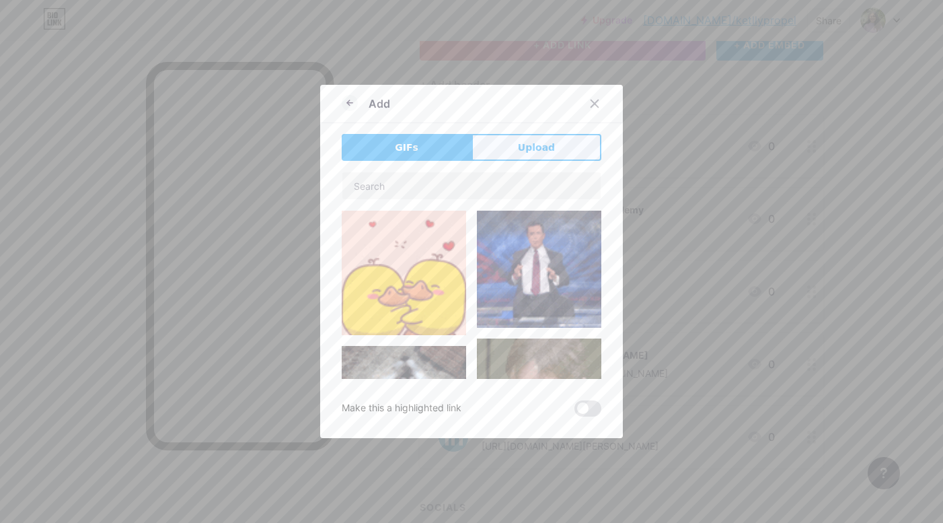
click at [527, 145] on span "Upload" at bounding box center [536, 148] width 37 height 14
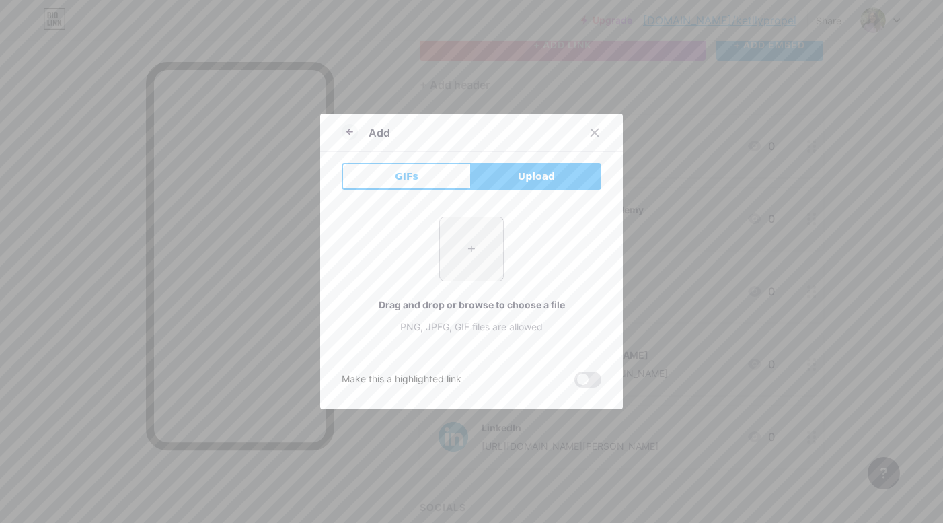
click at [488, 244] on input "file" at bounding box center [471, 248] width 63 height 63
type input "C:\fakepath\Gk2CK5icoRIjA4WCWJAtw3KJaPAnvO01.png"
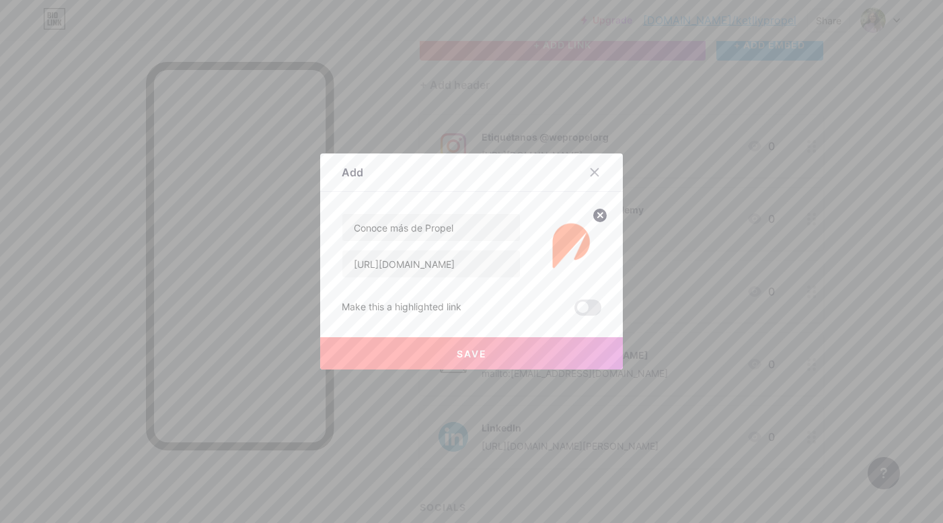
click at [473, 350] on span "Save" at bounding box center [472, 353] width 30 height 11
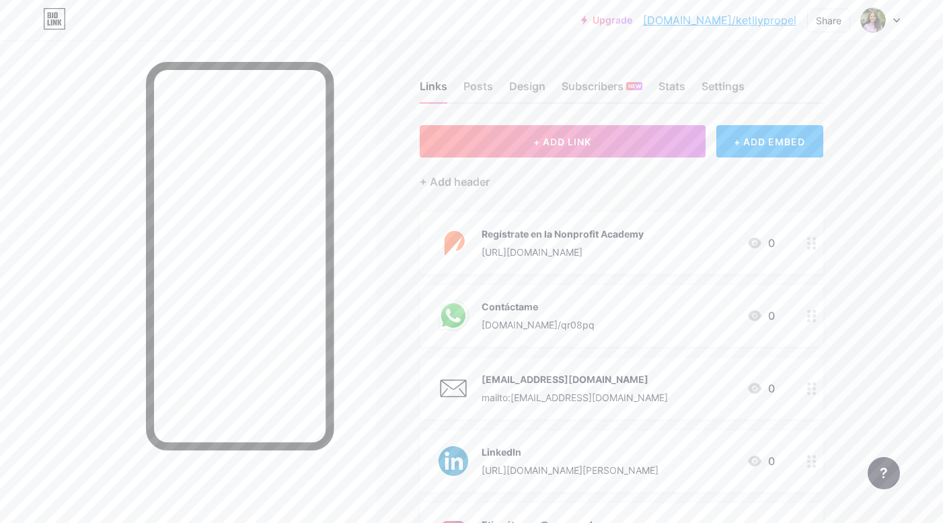
scroll to position [270, 0]
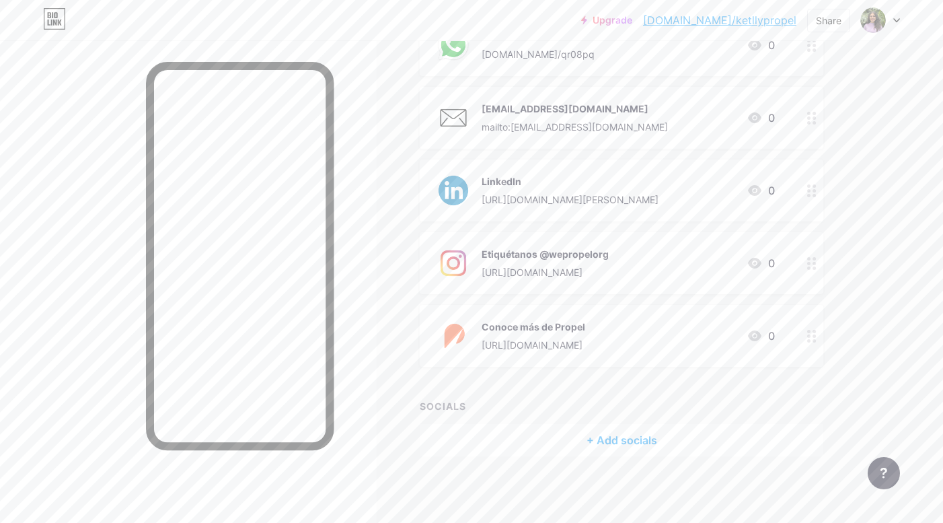
click at [621, 438] on div "+ Add socials" at bounding box center [622, 440] width 404 height 32
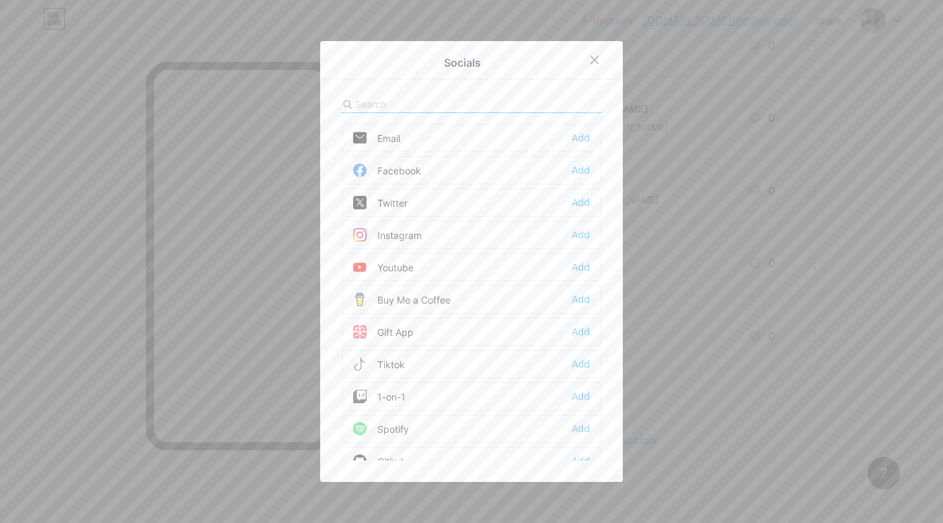
click at [427, 143] on div "Email Add" at bounding box center [472, 138] width 260 height 28
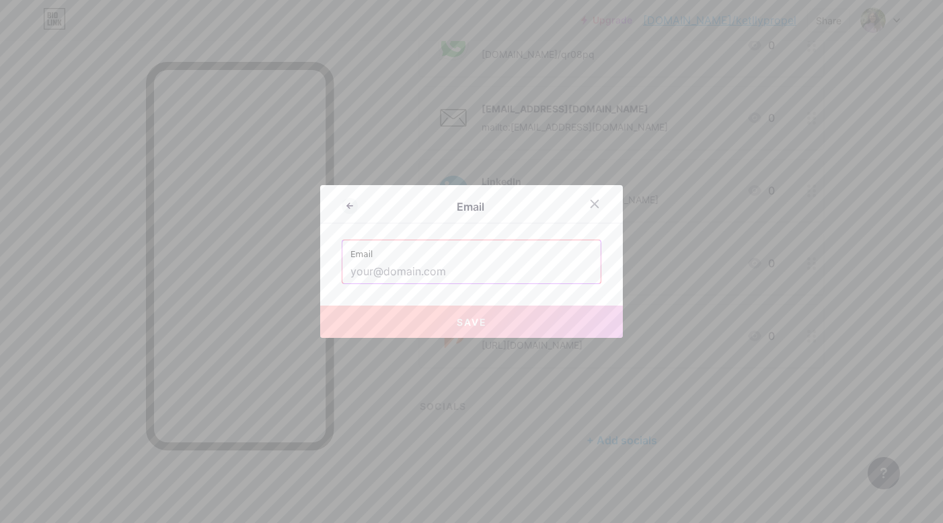
click at [481, 248] on label "Email" at bounding box center [472, 250] width 242 height 20
click at [481, 255] on label "Email" at bounding box center [472, 250] width 242 height 20
click at [476, 275] on input "text" at bounding box center [472, 271] width 242 height 23
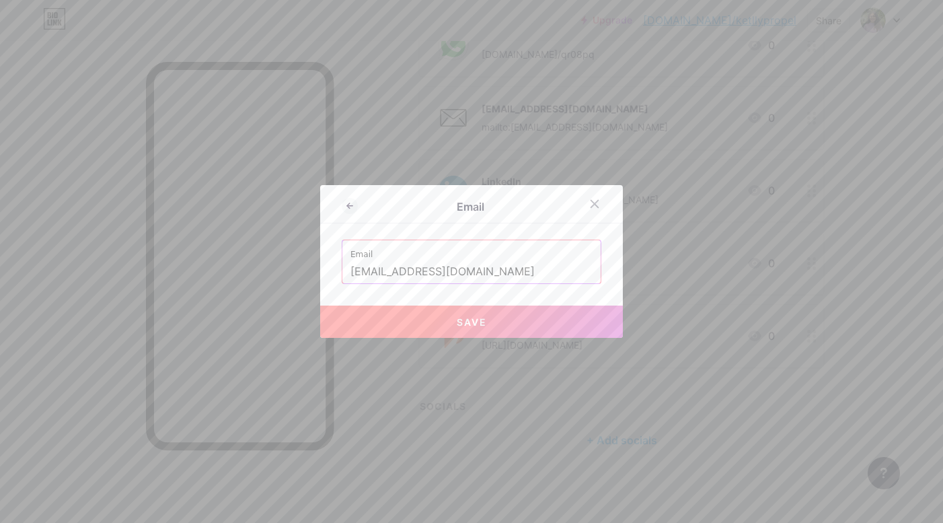
click at [484, 319] on span "Save" at bounding box center [472, 321] width 30 height 11
type input "mailto:[EMAIL_ADDRESS][DOMAIN_NAME]"
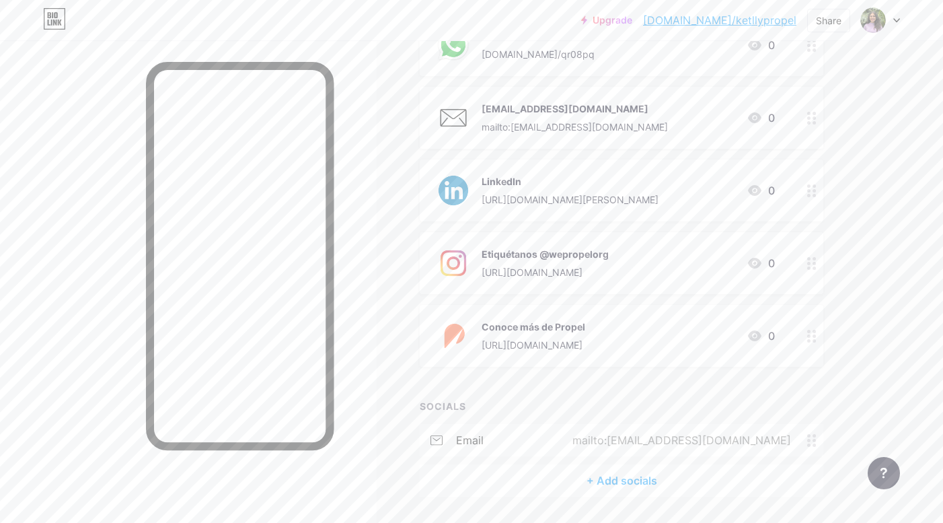
click at [553, 475] on div "+ Add socials" at bounding box center [622, 480] width 404 height 32
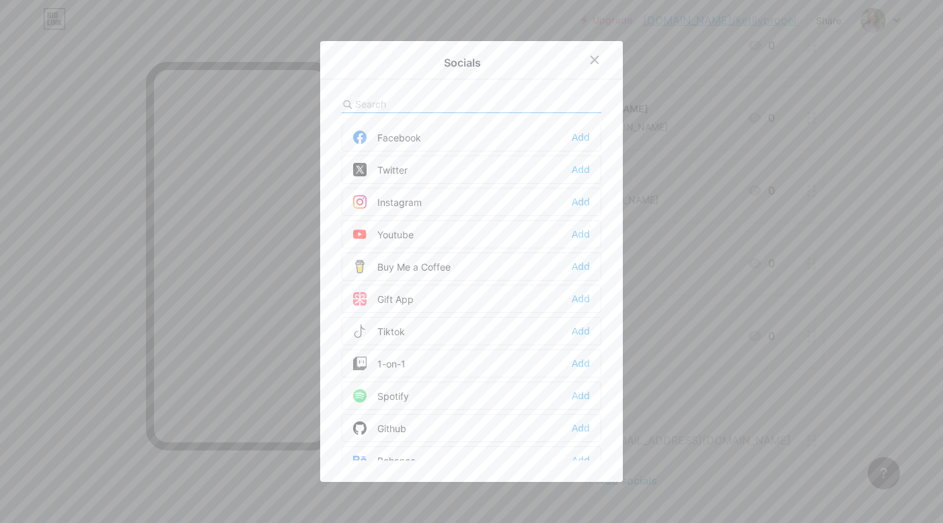
scroll to position [38, 0]
click at [491, 196] on div "Instagram Add" at bounding box center [472, 196] width 260 height 28
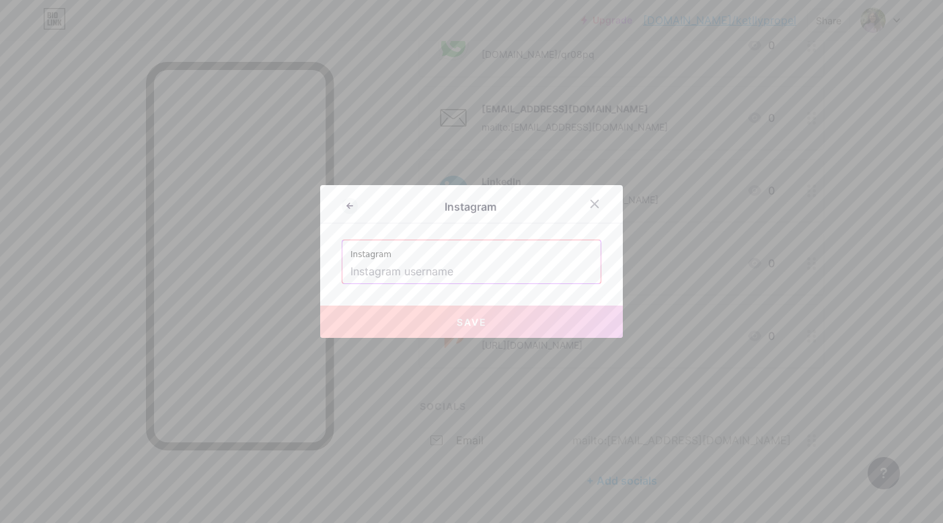
click at [414, 261] on input "text" at bounding box center [472, 271] width 242 height 23
paste input "[URL][DOMAIN_NAME]"
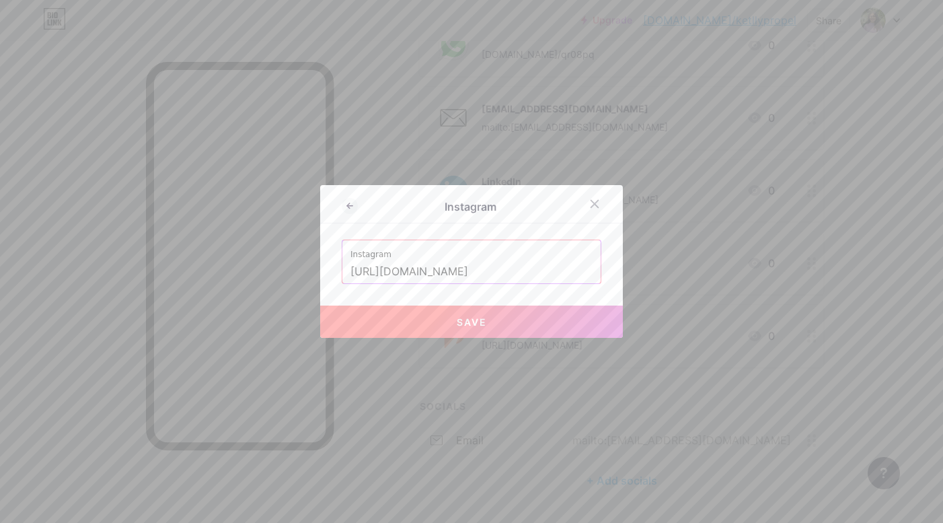
click at [444, 317] on button "Save" at bounding box center [471, 321] width 303 height 32
type input "[URL][DOMAIN_NAME][DOMAIN_NAME]"
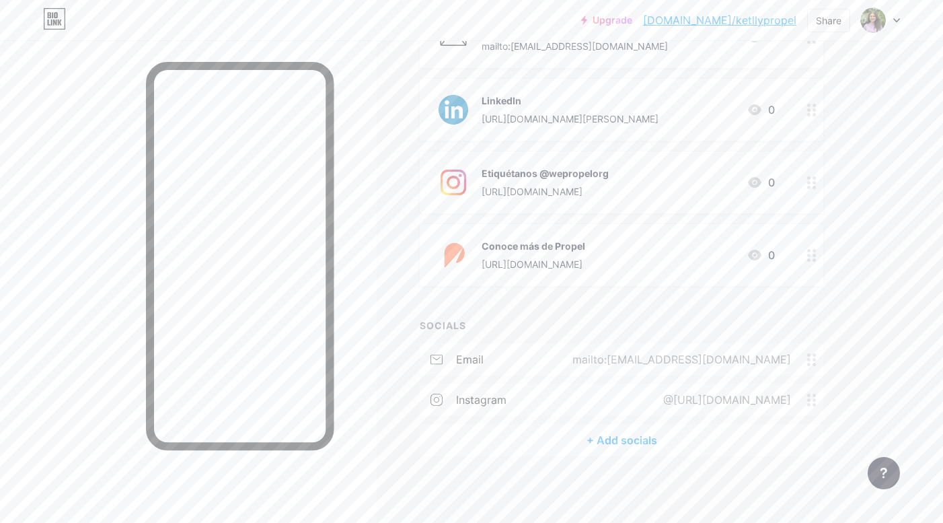
scroll to position [0, 0]
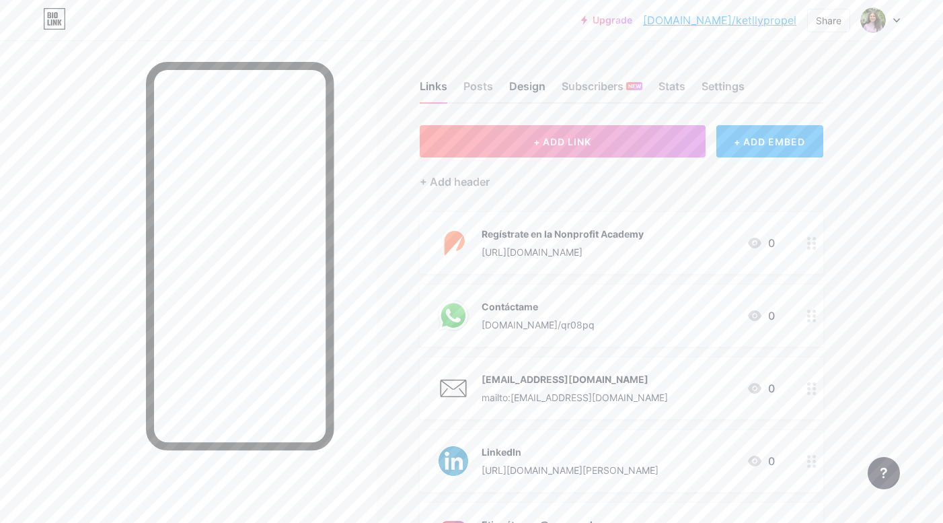
click at [521, 85] on div "Design" at bounding box center [527, 90] width 36 height 24
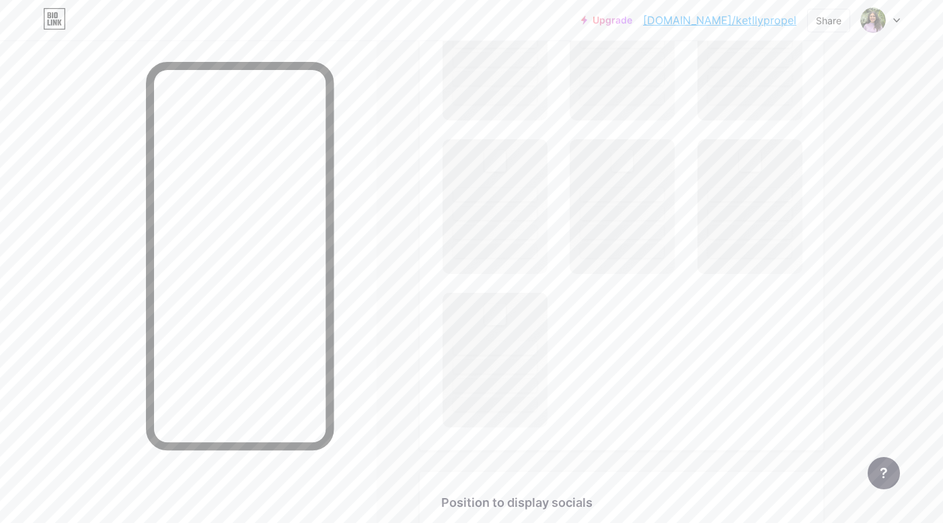
scroll to position [1114, 0]
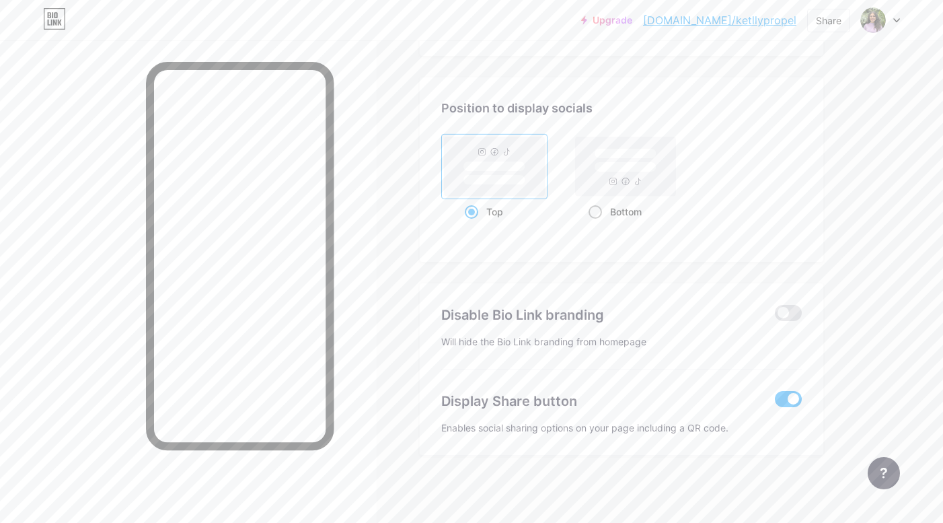
click at [621, 165] on rect at bounding box center [626, 167] width 62 height 10
click at [598, 224] on input "Bottom" at bounding box center [593, 228] width 9 height 9
radio input "true"
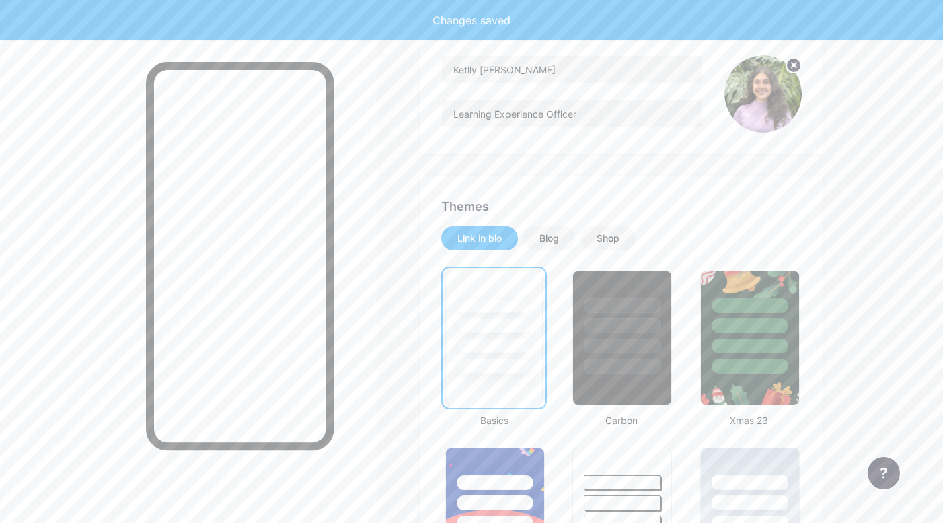
scroll to position [0, 0]
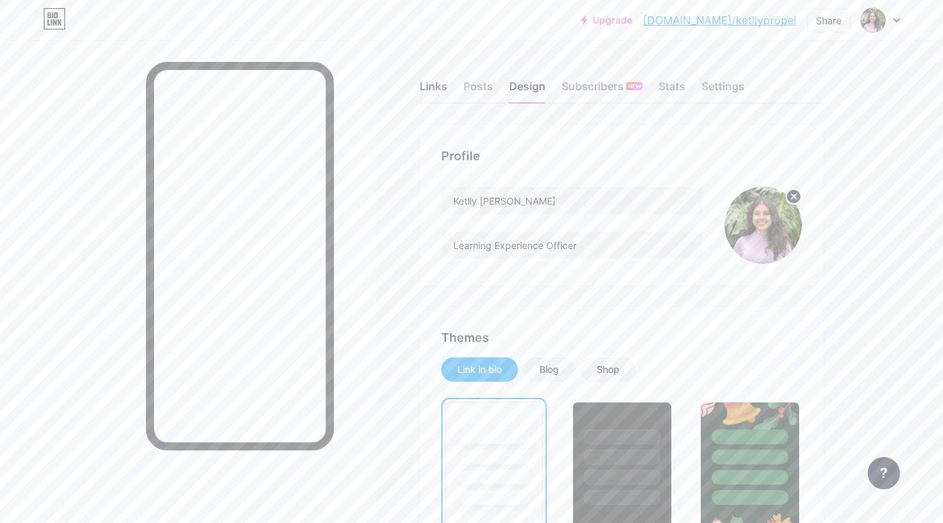
click at [433, 81] on div "Links" at bounding box center [434, 90] width 28 height 24
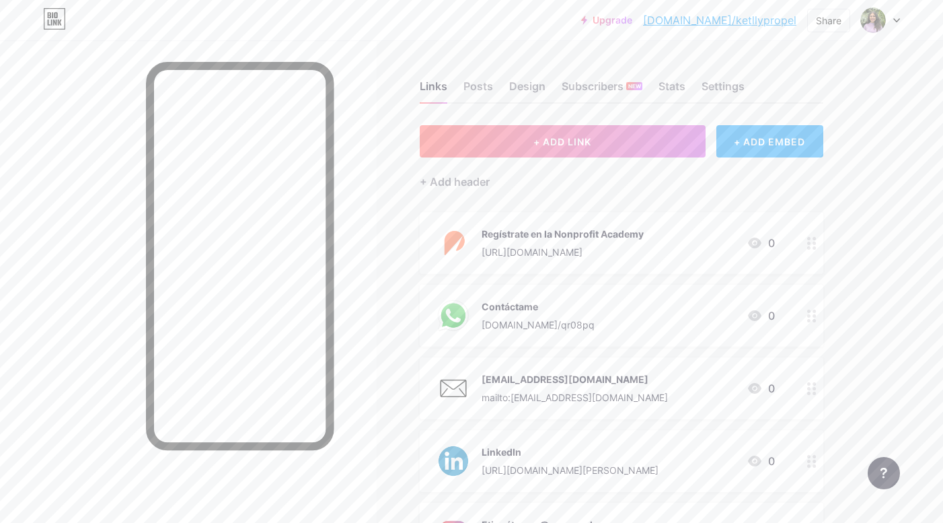
click at [784, 22] on link "[DOMAIN_NAME]/ketllypropel" at bounding box center [719, 20] width 153 height 16
